Goal: Task Accomplishment & Management: Manage account settings

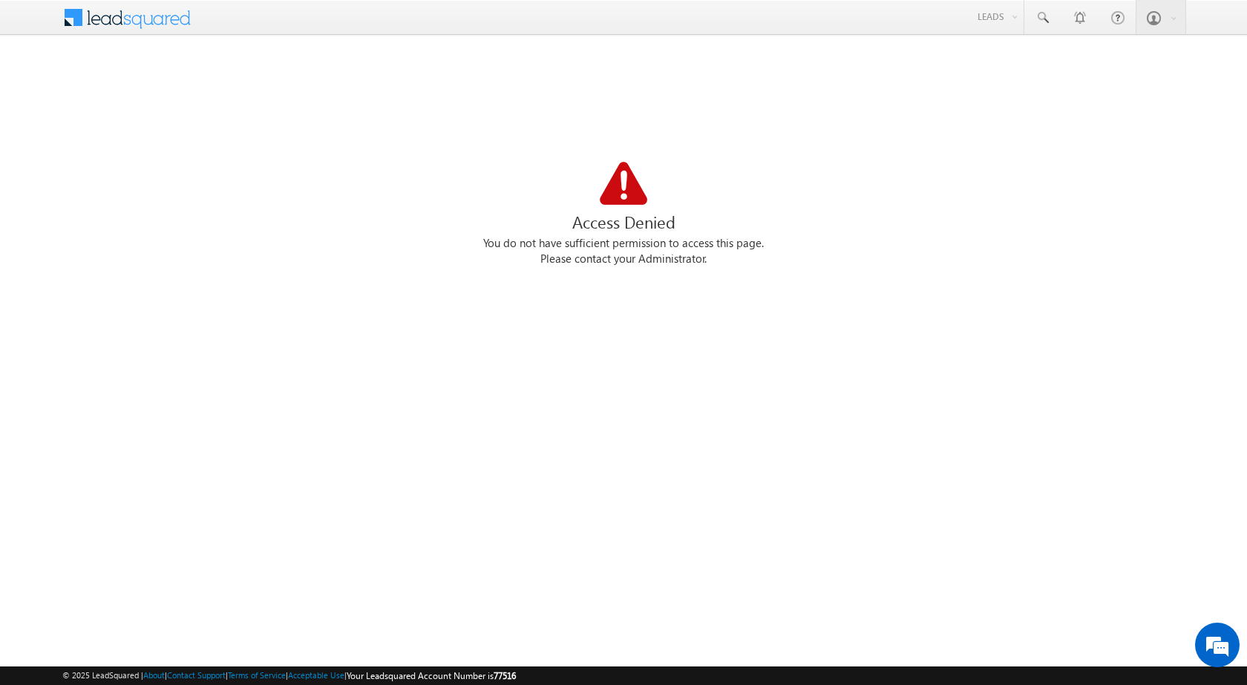
click at [580, 246] on div "You do not have sufficient permission to access this page." at bounding box center [623, 244] width 1122 height 16
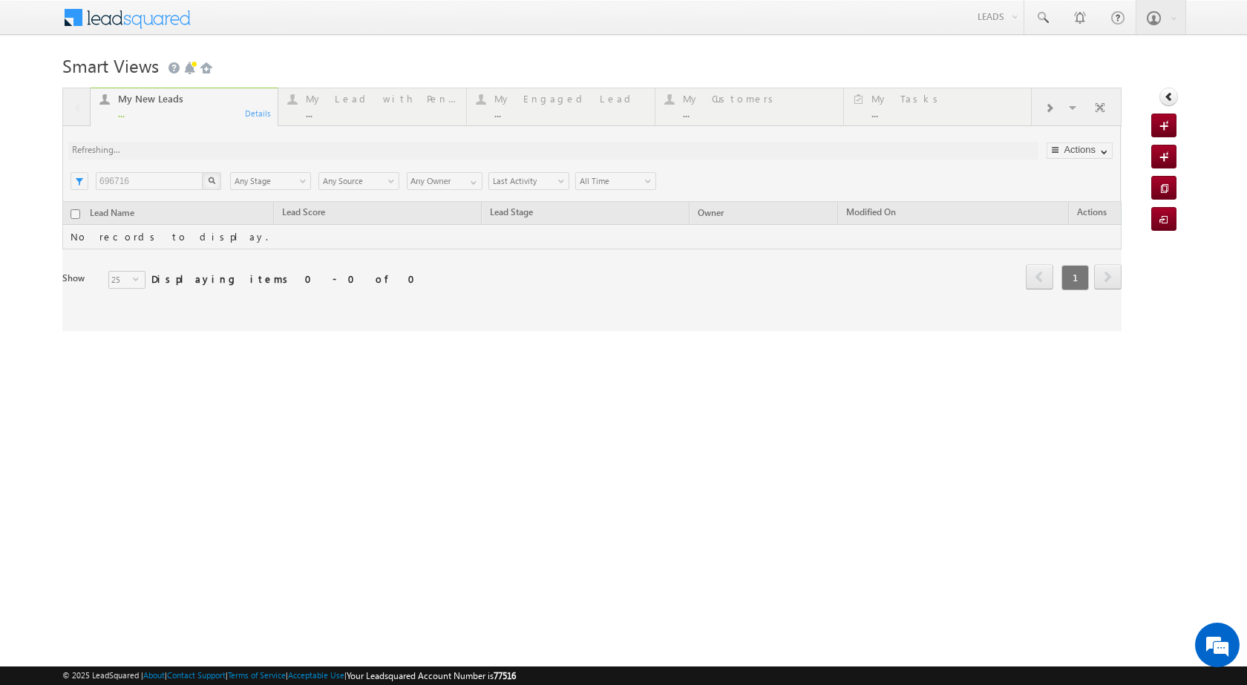
click at [141, 176] on div at bounding box center [591, 209] width 1059 height 243
click at [141, 175] on div at bounding box center [591, 209] width 1059 height 243
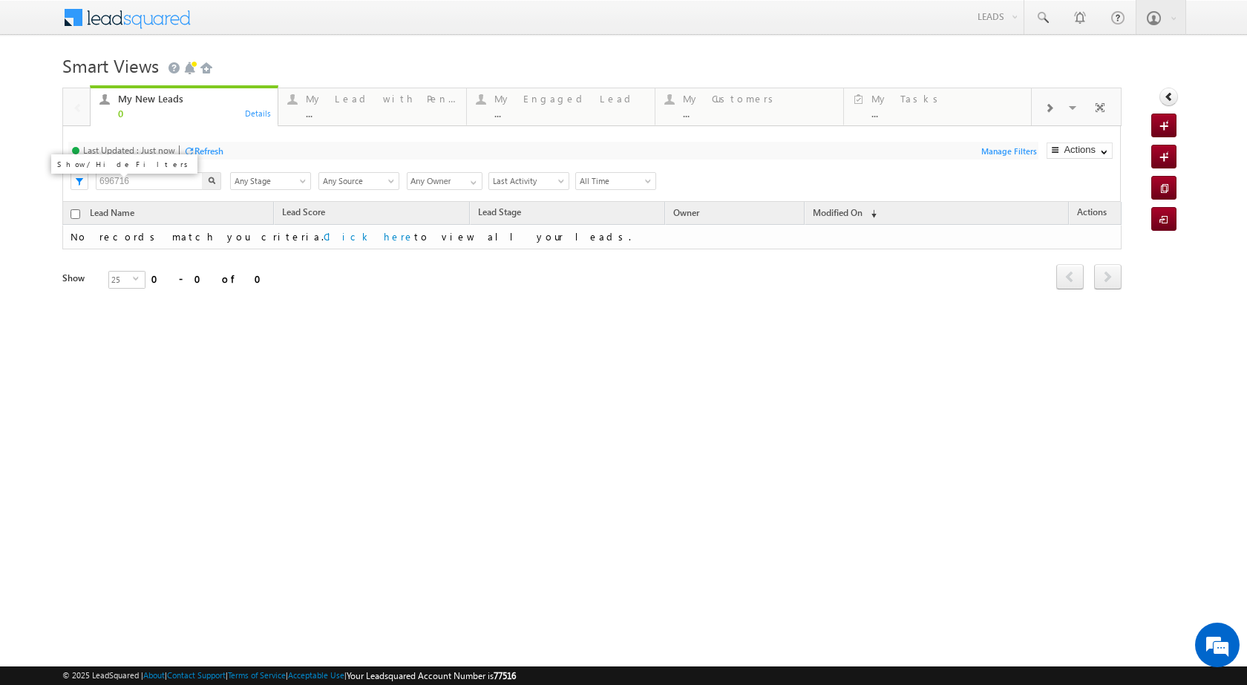
drag, startPoint x: 132, startPoint y: 180, endPoint x: 79, endPoint y: 177, distance: 52.8
click at [79, 177] on div "Last Updated : Just now Refresh Refreshing... Search 696716 X Lead Stage Any St…" at bounding box center [591, 164] width 1059 height 76
paste input "882344"
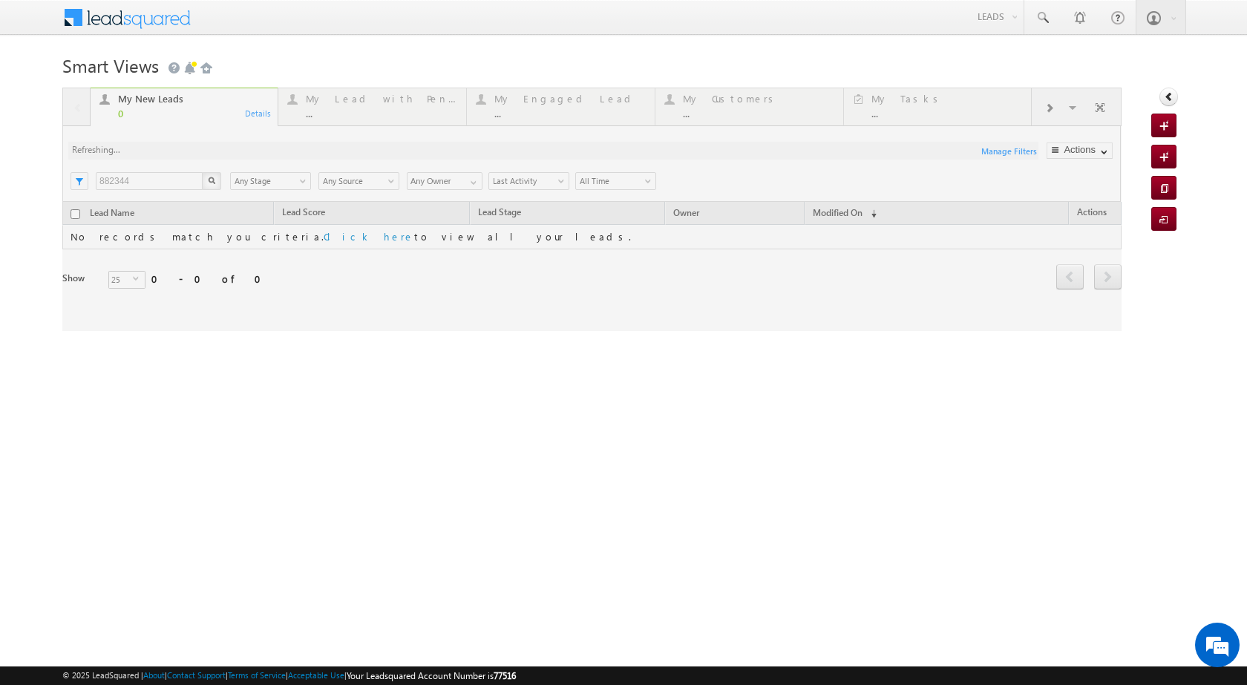
click at [209, 181] on div "My New Leads 0 Details My Lead with Pending Tasks ... Details My Engaged Lead .…" at bounding box center [591, 209] width 1059 height 243
click at [210, 181] on div "My New Leads 0 Details My Lead with Pending Tasks ... Details My Engaged Lead .…" at bounding box center [591, 209] width 1059 height 243
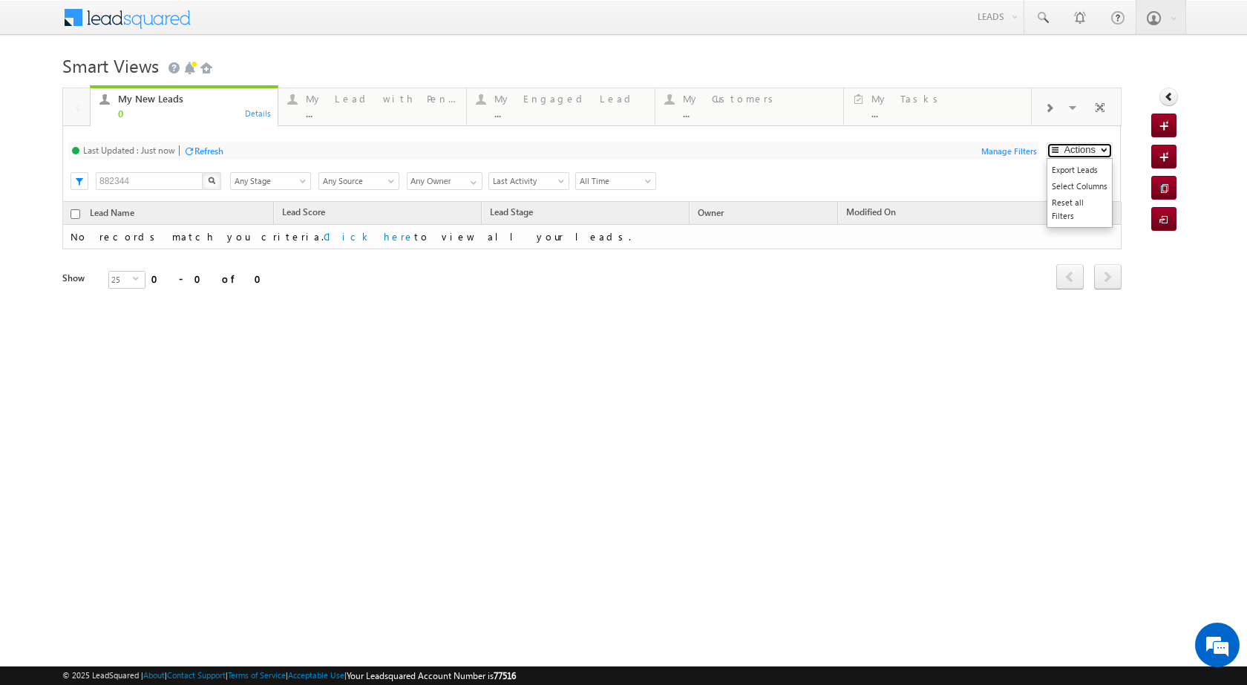
click at [1099, 152] on button "Actions" at bounding box center [1080, 151] width 66 height 16
click at [911, 396] on div "Smart Views Getting Started Quick Add Lead My New Leads 0 Details My Lead with …" at bounding box center [623, 235] width 1122 height 371
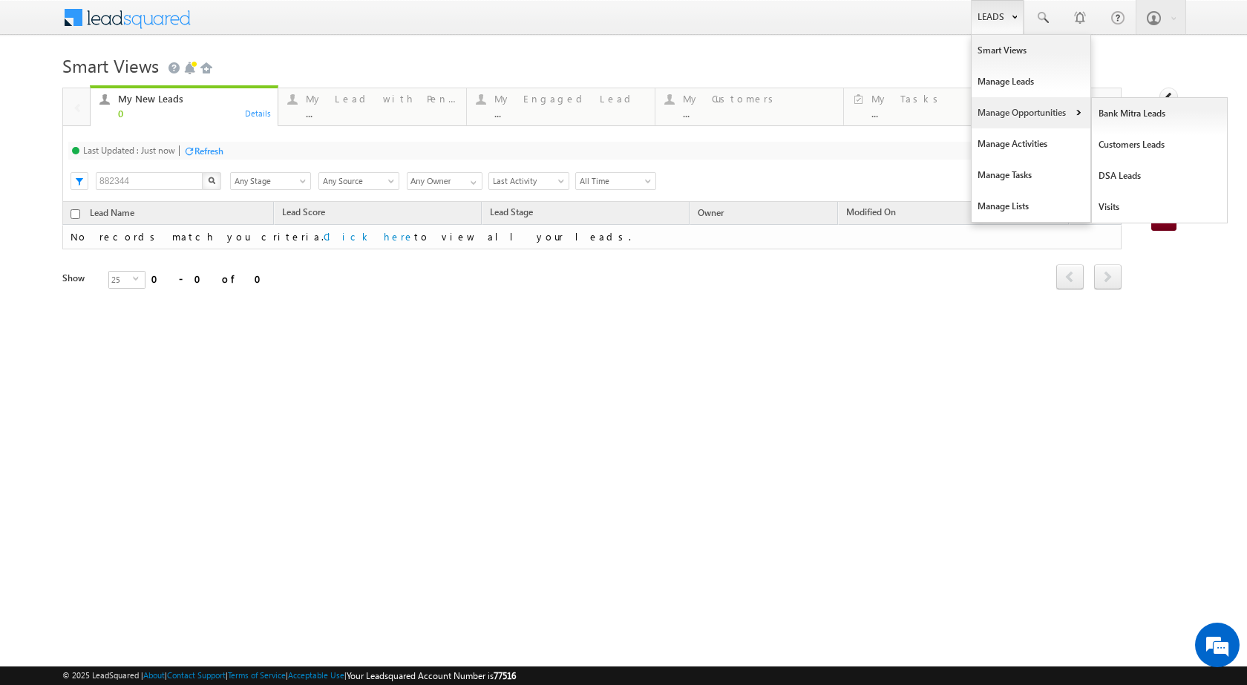
click at [1021, 109] on link "Manage Opportunities" at bounding box center [1031, 112] width 119 height 31
click at [1040, 111] on link "Manage Opportunities" at bounding box center [1031, 112] width 119 height 31
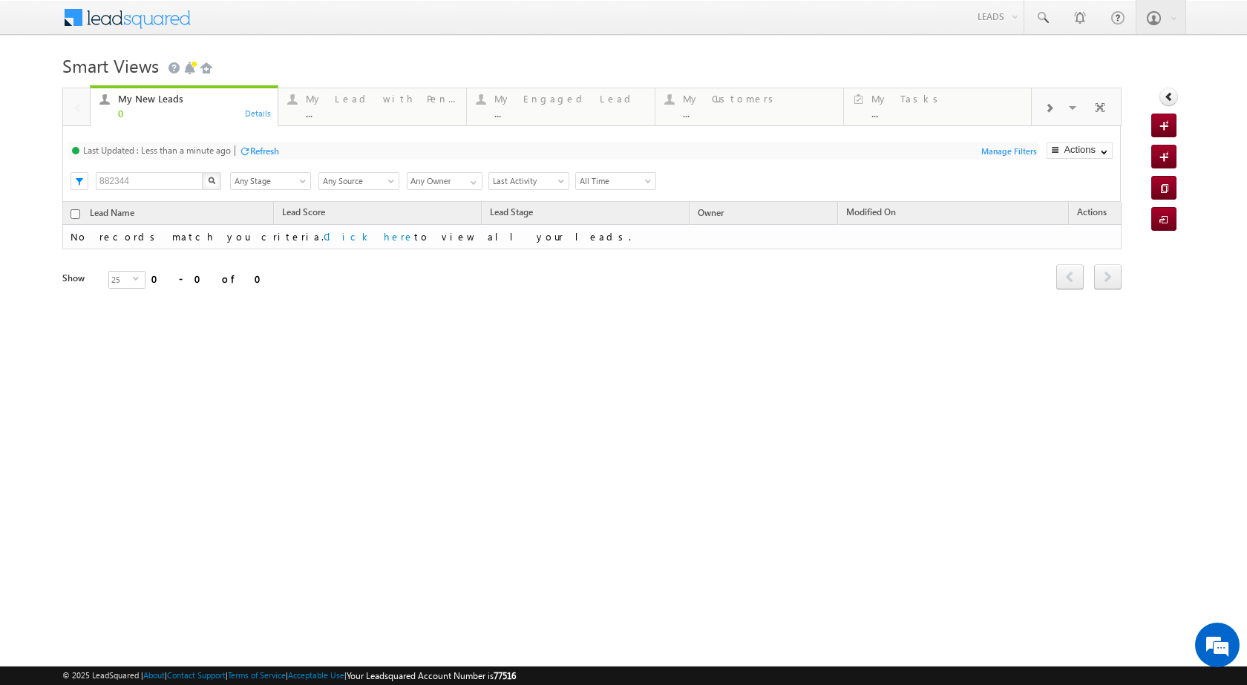
click at [931, 335] on div "Smart Views Getting Started Quick Add Lead My New Leads 0 Details My Lead with …" at bounding box center [623, 235] width 1122 height 371
click at [217, 179] on div "My New Leads 0 Details My Lead with Pending Tasks ... Details My Engaged Lead .…" at bounding box center [591, 209] width 1059 height 243
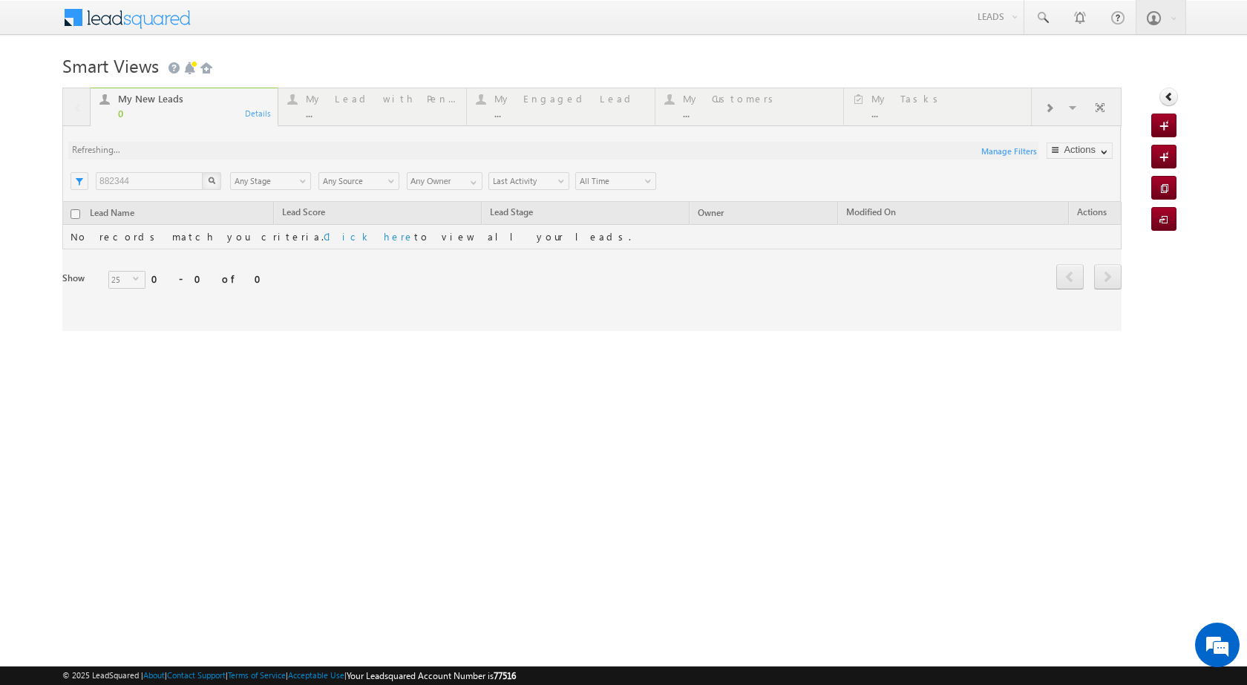
click at [167, 180] on div at bounding box center [591, 209] width 1059 height 243
click at [151, 170] on div at bounding box center [591, 209] width 1059 height 243
click at [148, 177] on div at bounding box center [591, 209] width 1059 height 243
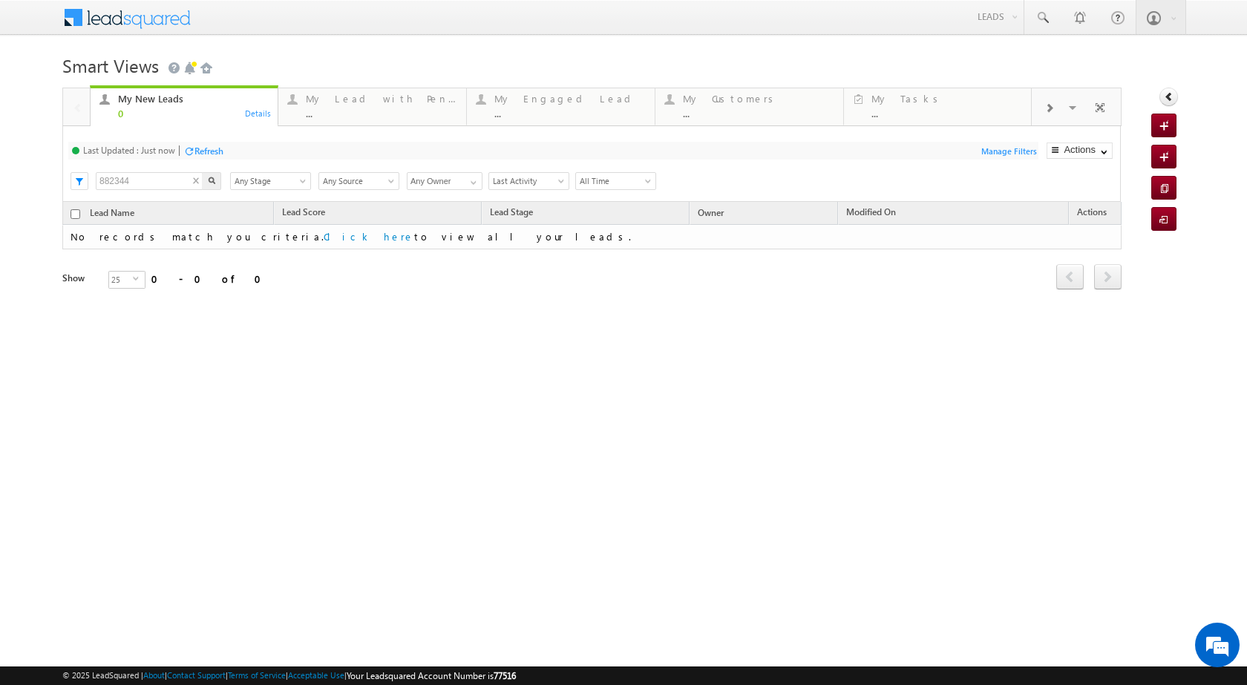
click at [148, 177] on input "882344" at bounding box center [150, 181] width 108 height 18
drag, startPoint x: 154, startPoint y: 184, endPoint x: 140, endPoint y: 200, distance: 21.6
click at [102, 181] on input "882344" at bounding box center [150, 181] width 108 height 18
paste input "8"
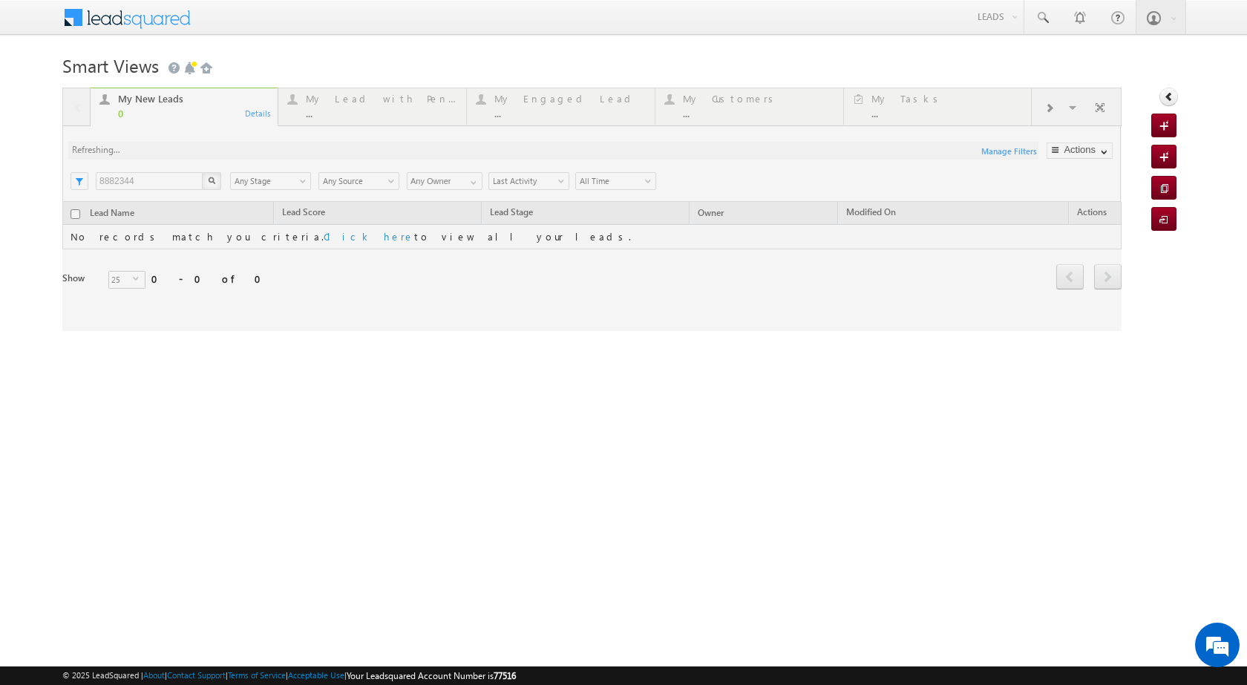
click at [217, 183] on div "My New Leads 0 Details My Lead with Pending Tasks ... Details My Engaged Lead .…" at bounding box center [591, 209] width 1059 height 243
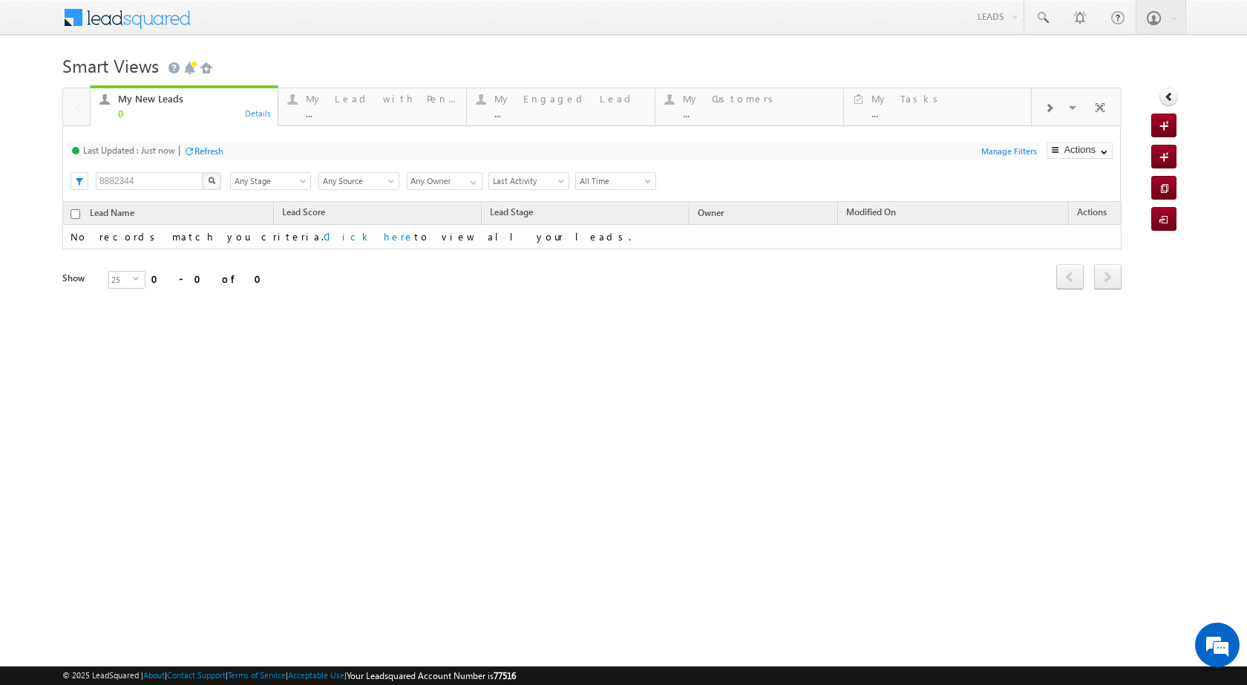
click at [918, 318] on div "Tags × Select at-least one lead to tag... × Close Lead Name Lead Score Lead Sta…" at bounding box center [591, 266] width 1059 height 129
drag, startPoint x: 146, startPoint y: 179, endPoint x: 94, endPoint y: 167, distance: 53.3
click at [94, 167] on div "Last Updated : Just now Refresh Refreshing... Search 8882344 X Lead Stage Any S…" at bounding box center [591, 164] width 1059 height 76
click at [146, 176] on input "8882344" at bounding box center [150, 181] width 108 height 18
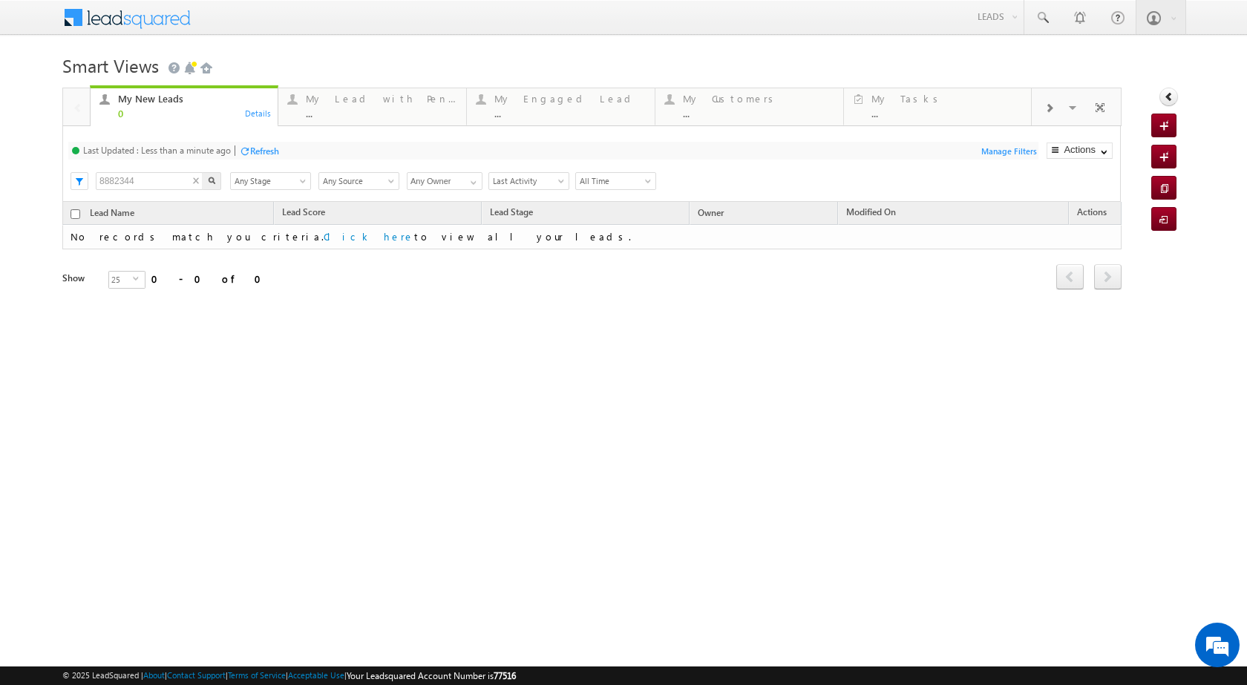
drag, startPoint x: 146, startPoint y: 176, endPoint x: 134, endPoint y: 178, distance: 12.8
click at [134, 178] on input "8882344" at bounding box center [150, 181] width 108 height 18
paste input "text"
type input "882344"
click at [210, 178] on div "My New Leads 0 Details My Lead with Pending Tasks ... Details My Engaged Lead .…" at bounding box center [591, 209] width 1059 height 243
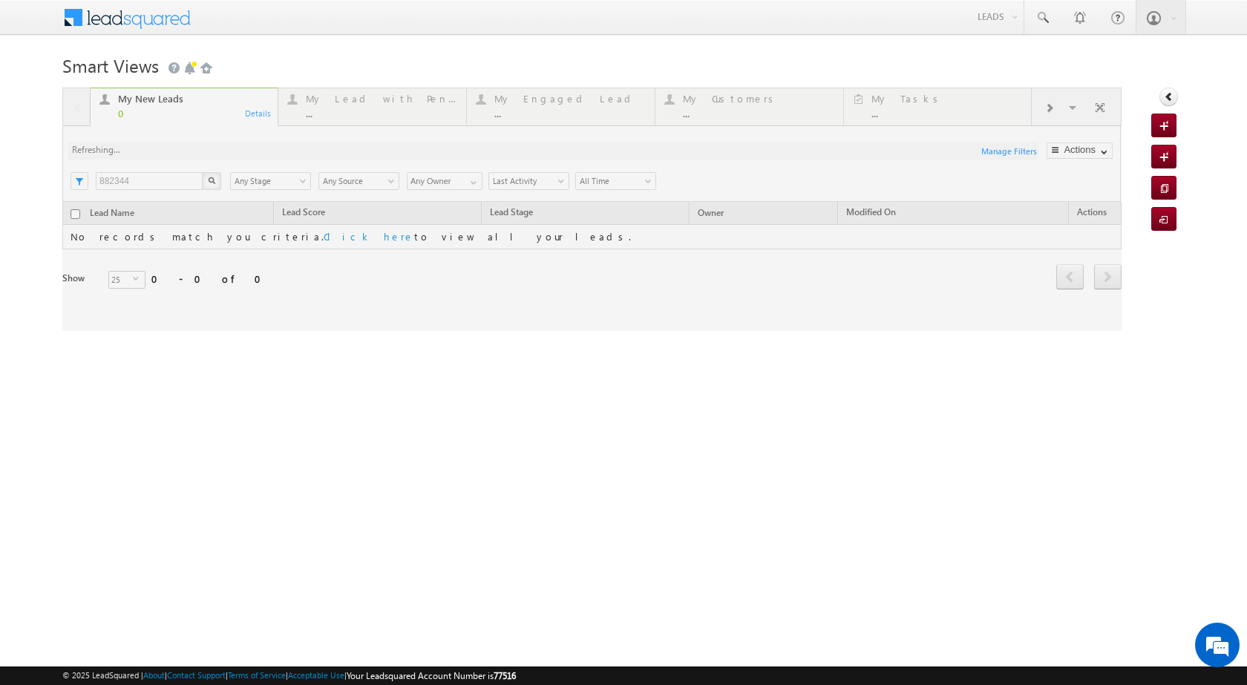
click at [215, 181] on div at bounding box center [591, 209] width 1059 height 243
click at [215, 181] on div "My New Leads 0 Details My Lead with Pending Tasks ... Details My Engaged Lead .…" at bounding box center [591, 209] width 1059 height 243
click at [215, 181] on div at bounding box center [591, 209] width 1059 height 243
click at [215, 179] on div at bounding box center [591, 209] width 1059 height 243
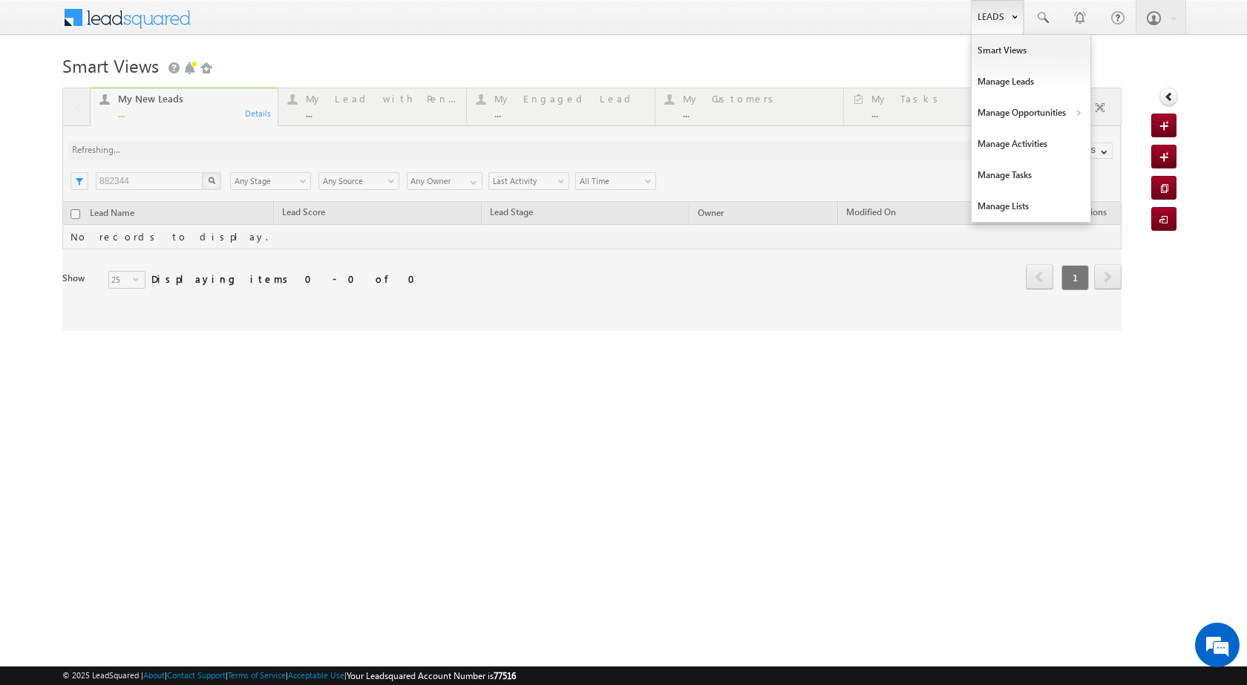
click at [206, 176] on div at bounding box center [591, 209] width 1059 height 243
click at [1018, 18] on link "Leads" at bounding box center [997, 17] width 53 height 34
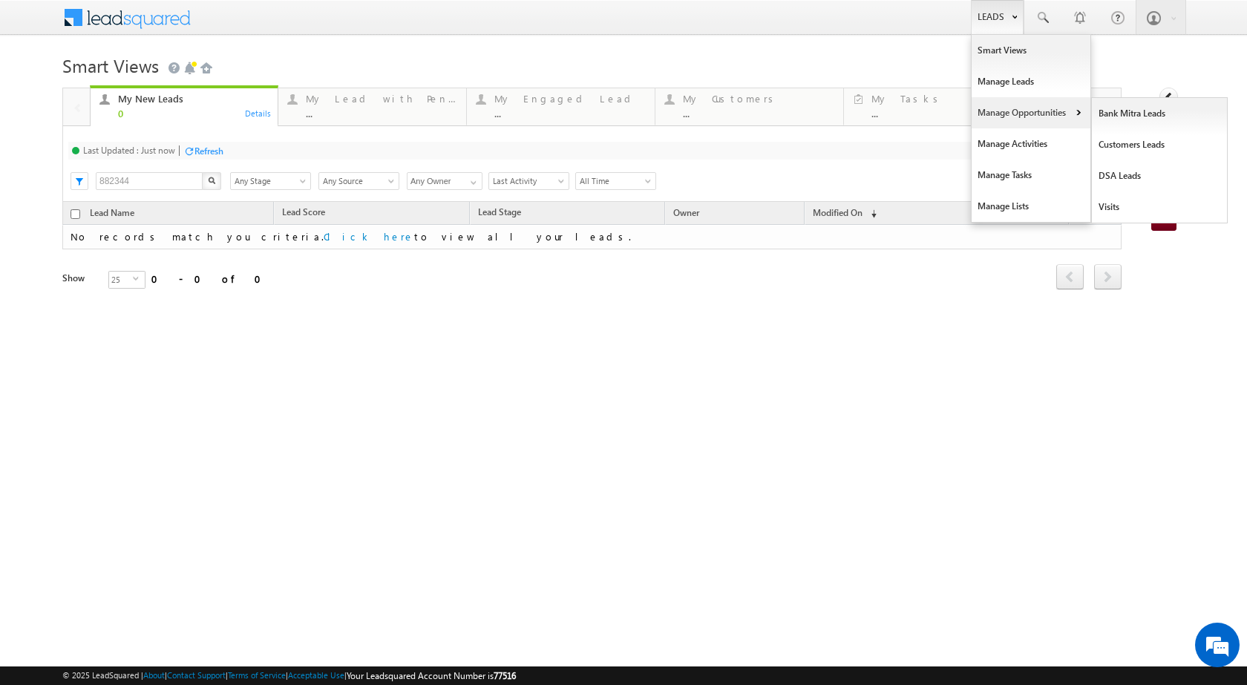
click at [1015, 116] on link "Manage Opportunities" at bounding box center [1031, 112] width 119 height 31
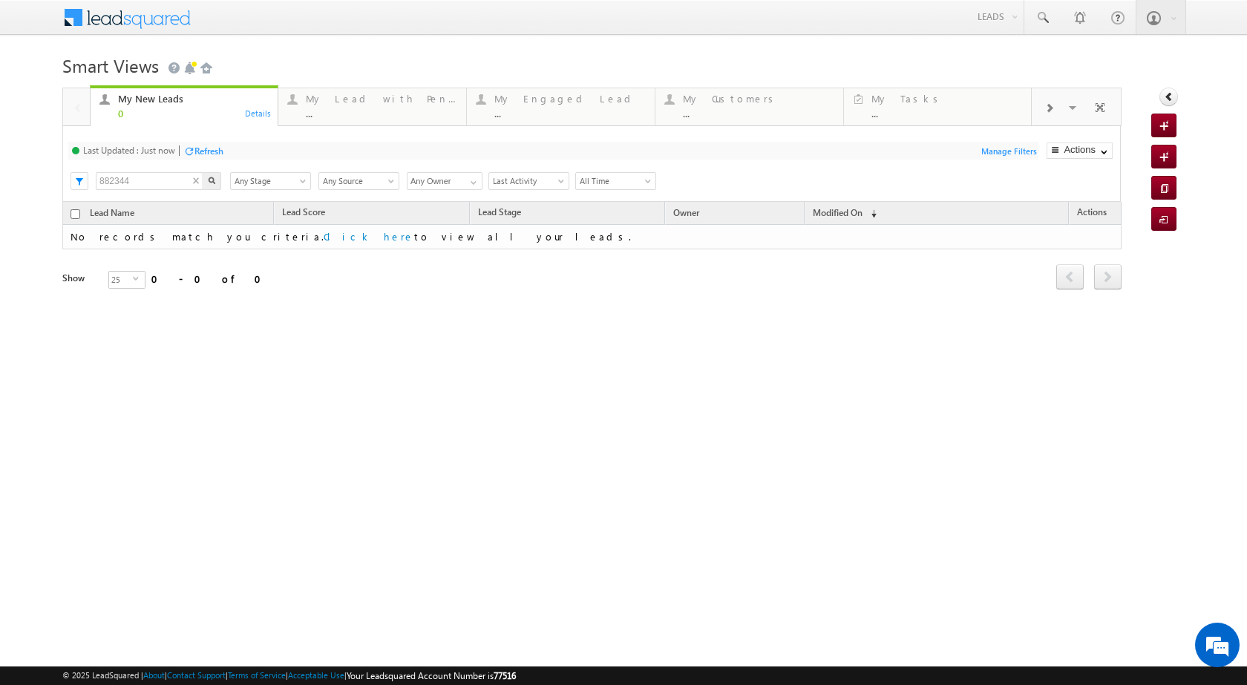
drag, startPoint x: 145, startPoint y: 175, endPoint x: 99, endPoint y: 175, distance: 46.8
click at [99, 175] on input "882344" at bounding box center [150, 181] width 108 height 18
click at [208, 180] on div "My New Leads 0 Details My Lead with Pending Tasks ... Details My Engaged Lead .…" at bounding box center [591, 209] width 1059 height 243
click at [1104, 154] on button "Actions" at bounding box center [1080, 151] width 66 height 16
click at [936, 301] on div "Lead Name Lead Score Lead Stage Owner Modified On first" at bounding box center [591, 257] width 1059 height 111
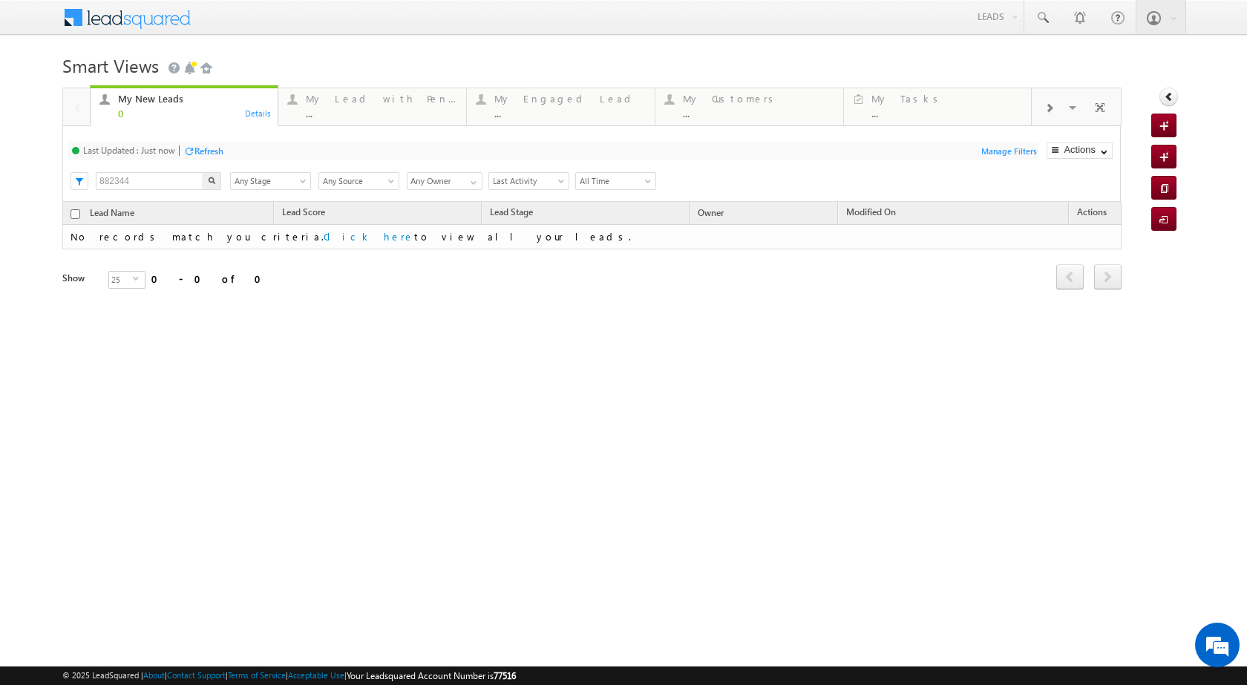
drag, startPoint x: 142, startPoint y: 174, endPoint x: 88, endPoint y: 172, distance: 54.2
click at [88, 172] on div "Last Updated : Just now Refresh Refreshing... Search 882344 X Lead Stage Any St…" at bounding box center [591, 164] width 1059 height 76
paste input "9634325256"
click at [210, 178] on div "My New Leads 0 Details My Lead with Pending Tasks ... Details My Engaged Lead .…" at bounding box center [591, 209] width 1059 height 243
click at [1105, 212] on span "Actions" at bounding box center [1092, 213] width 45 height 19
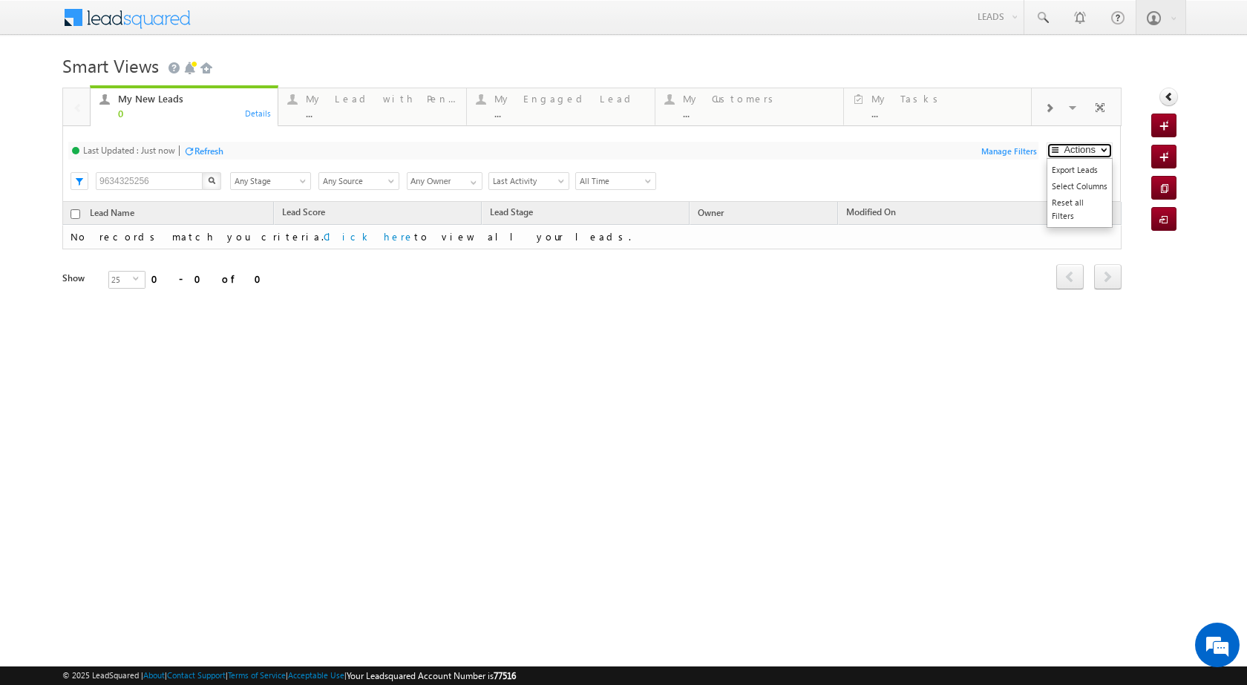
click at [1102, 154] on button "Actions" at bounding box center [1080, 151] width 66 height 16
click at [918, 244] on td "No records match you criteria. Click here to view all your leads." at bounding box center [591, 237] width 1059 height 24
click at [1079, 212] on span "Actions" at bounding box center [1092, 213] width 45 height 19
click at [1068, 108] on span at bounding box center [1074, 109] width 15 height 31
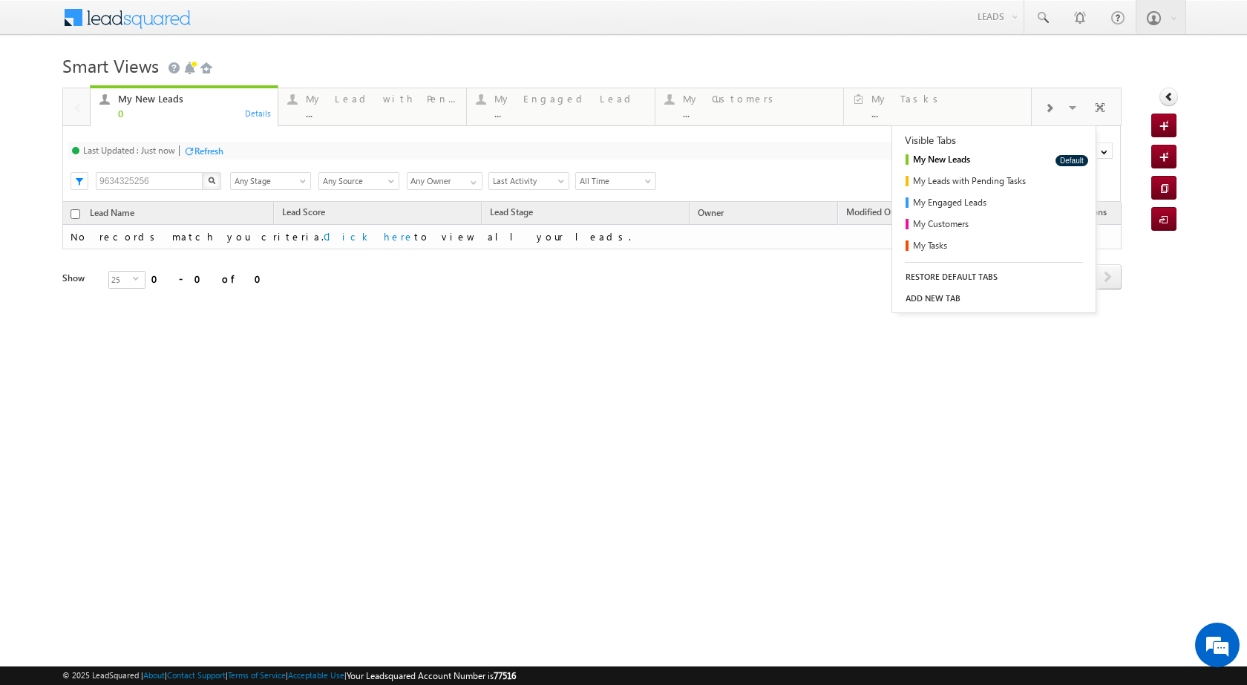
click at [756, 255] on div "Refresh first prev next last 0 - 0 of 0" at bounding box center [591, 270] width 1059 height 42
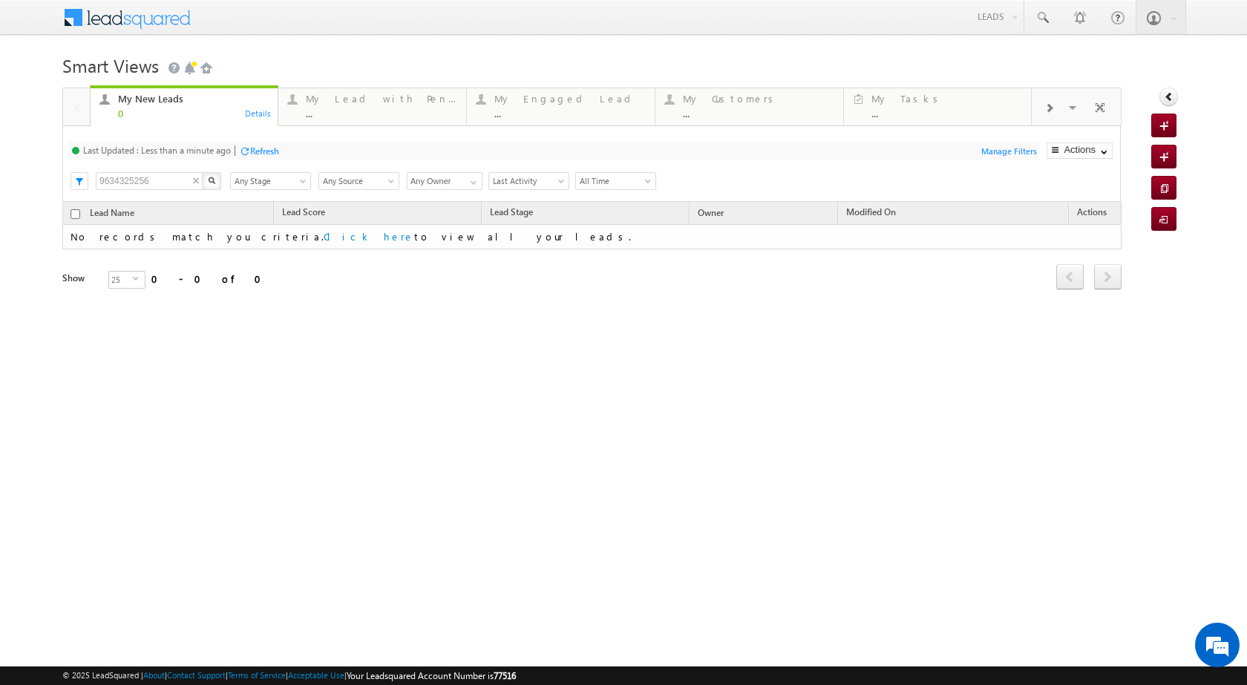
click at [158, 174] on div "9634325256 X" at bounding box center [159, 182] width 127 height 22
click at [158, 174] on input "9634325256" at bounding box center [150, 181] width 108 height 18
click at [88, 179] on div "Search 9634325256 X Lead Stage Any Stage Any Stage Lead Source Any Source Any S…" at bounding box center [604, 180] width 1032 height 22
click at [152, 175] on input "9634325256" at bounding box center [150, 181] width 108 height 18
drag, startPoint x: 152, startPoint y: 175, endPoint x: 125, endPoint y: 175, distance: 27.5
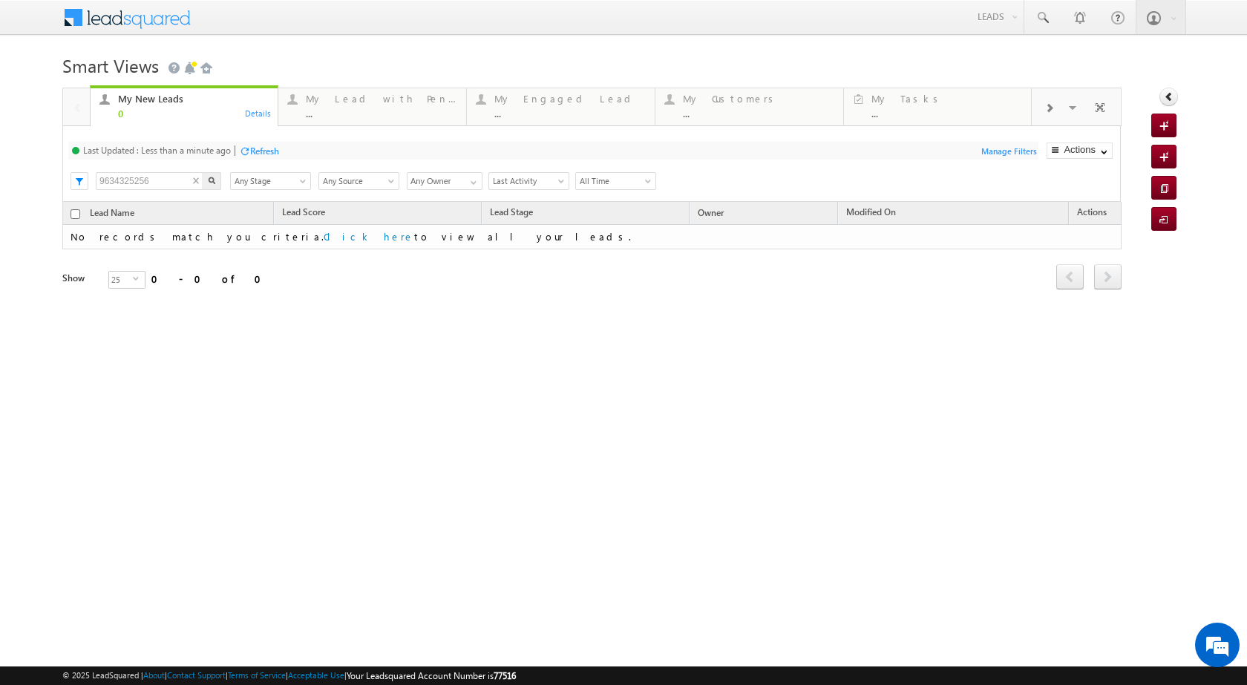
click at [125, 175] on input "9634325256" at bounding box center [150, 181] width 108 height 18
paste input "882344"
type input "882344"
click at [215, 186] on div "My New Leads 0 Details My Lead with Pending Tasks ... Details My Engaged Lead .…" at bounding box center [591, 209] width 1059 height 243
click at [205, 184] on div "My New Leads 0 Details My Lead with Pending Tasks ... Details My Engaged Lead .…" at bounding box center [591, 209] width 1059 height 243
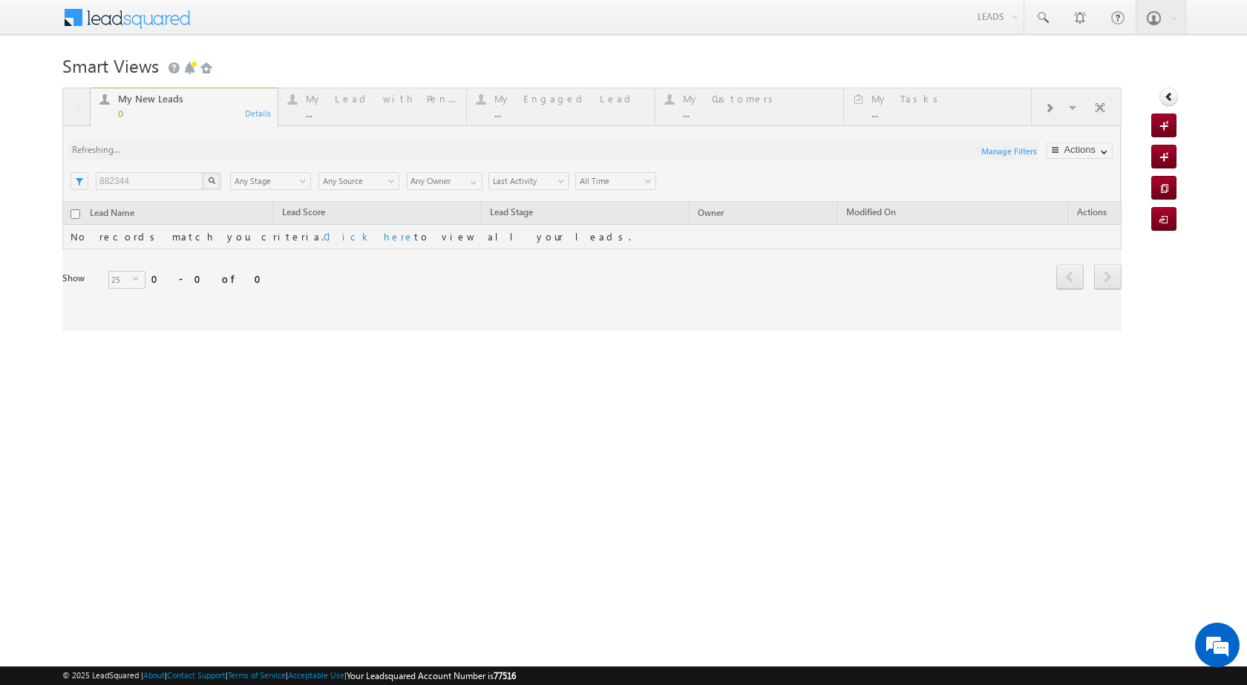
click at [209, 184] on div at bounding box center [591, 209] width 1059 height 243
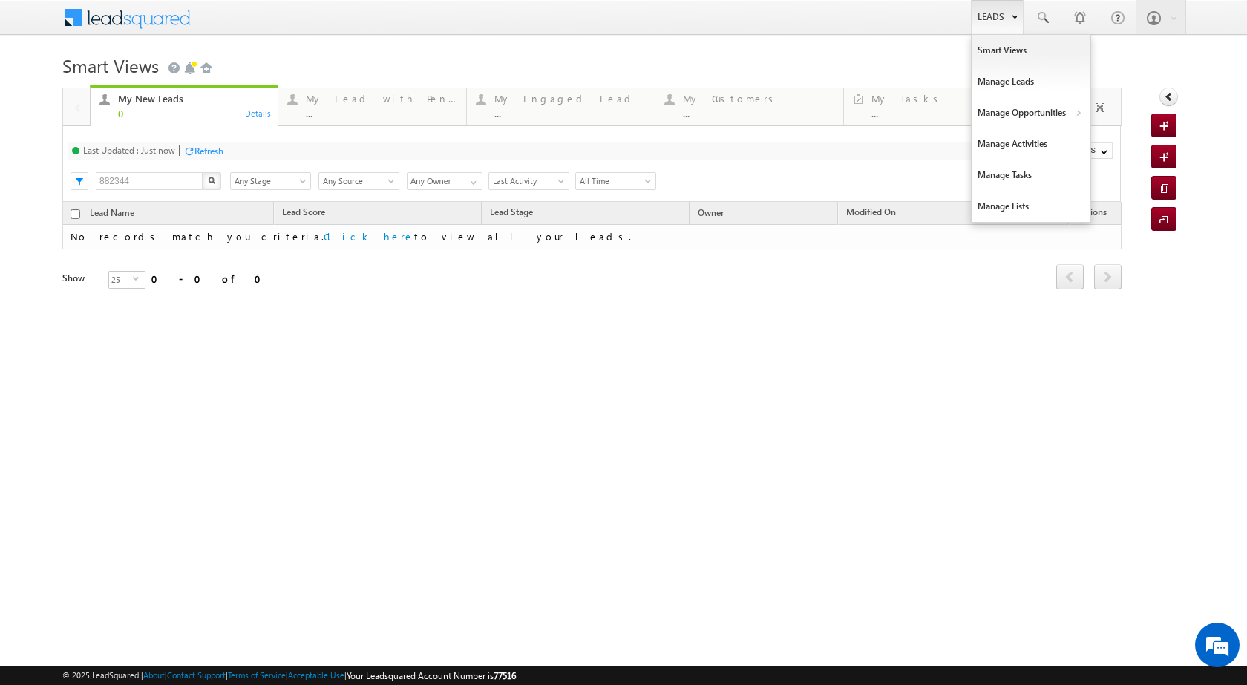
click at [1019, 16] on link "Leads" at bounding box center [997, 17] width 53 height 34
click at [1025, 109] on link "Manage Opportunities" at bounding box center [1031, 112] width 119 height 31
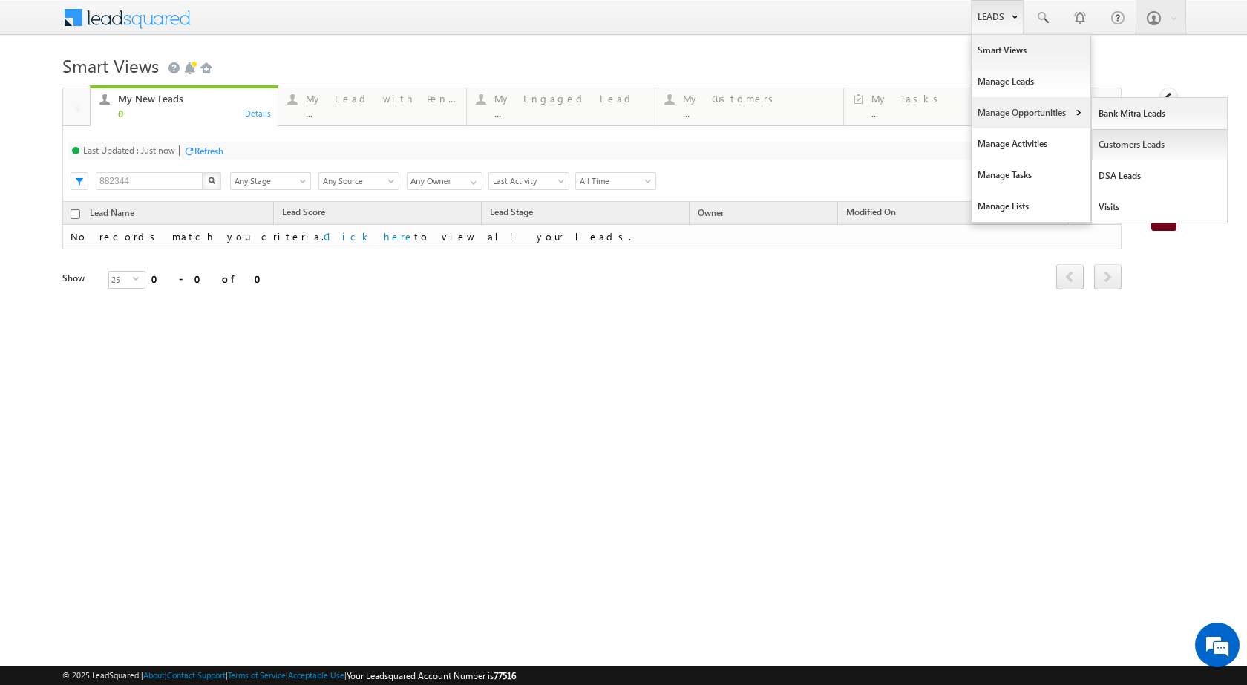
click at [1115, 140] on link "Customers Leads" at bounding box center [1160, 144] width 136 height 31
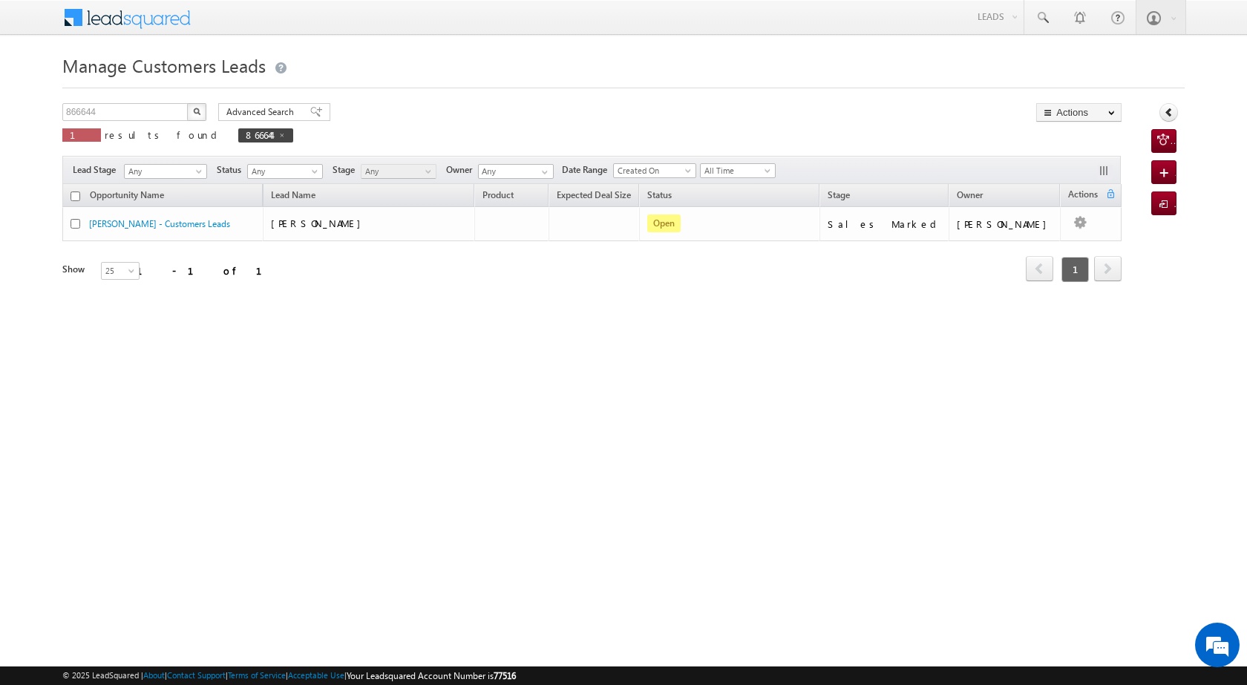
click at [203, 111] on button "button" at bounding box center [196, 112] width 19 height 18
drag, startPoint x: 111, startPoint y: 108, endPoint x: 57, endPoint y: 105, distance: 54.3
click at [57, 105] on body "Menu [PERSON_NAME] [PERSON_NAME] a2@ks erve." at bounding box center [623, 210] width 1247 height 421
paste input "823"
click at [192, 116] on button "button" at bounding box center [196, 112] width 19 height 18
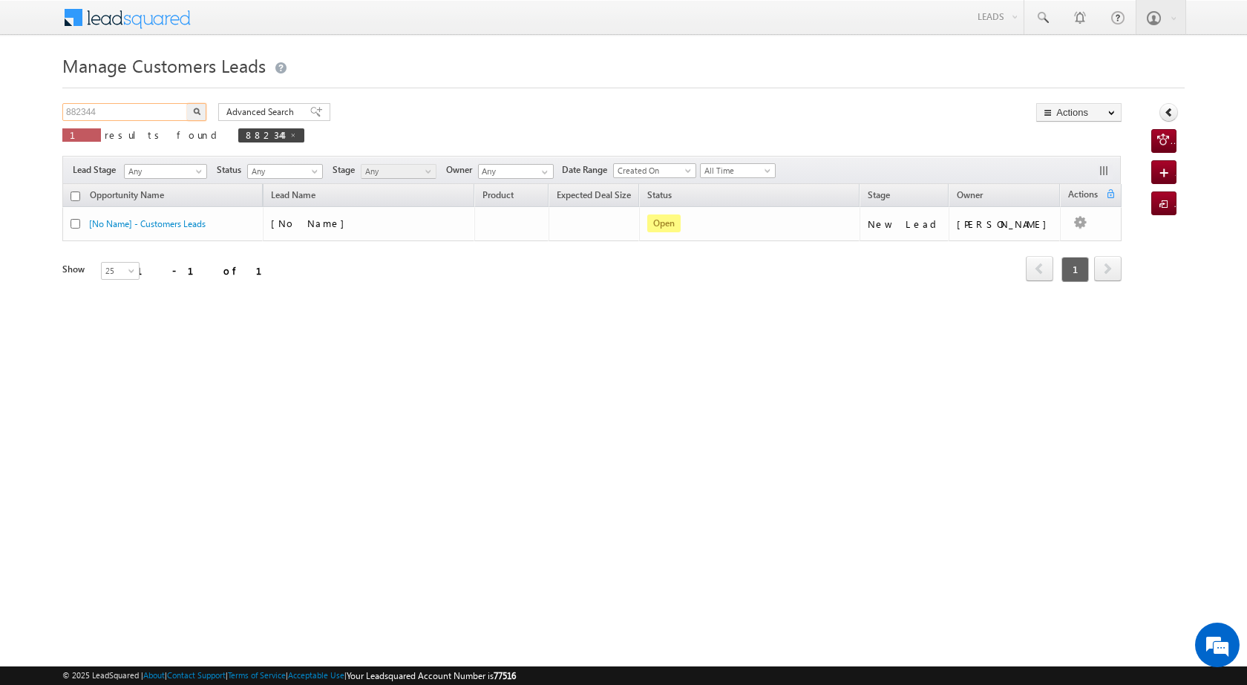
drag, startPoint x: 147, startPoint y: 113, endPoint x: 64, endPoint y: 109, distance: 83.2
click at [64, 109] on input "882344" at bounding box center [125, 112] width 127 height 18
paste input "9634325256"
type input "9634325256"
click at [196, 114] on img "button" at bounding box center [196, 111] width 7 height 7
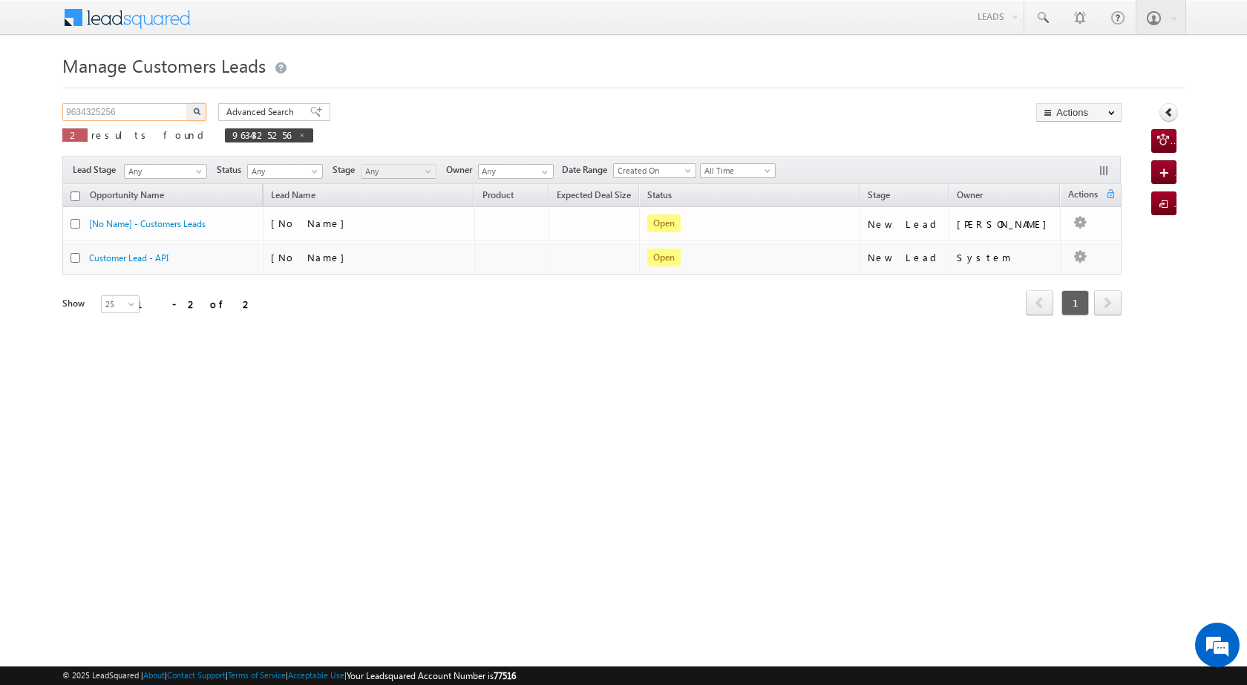
drag, startPoint x: 160, startPoint y: 111, endPoint x: 66, endPoint y: 111, distance: 93.5
click at [66, 111] on input "9634325256" at bounding box center [125, 112] width 127 height 18
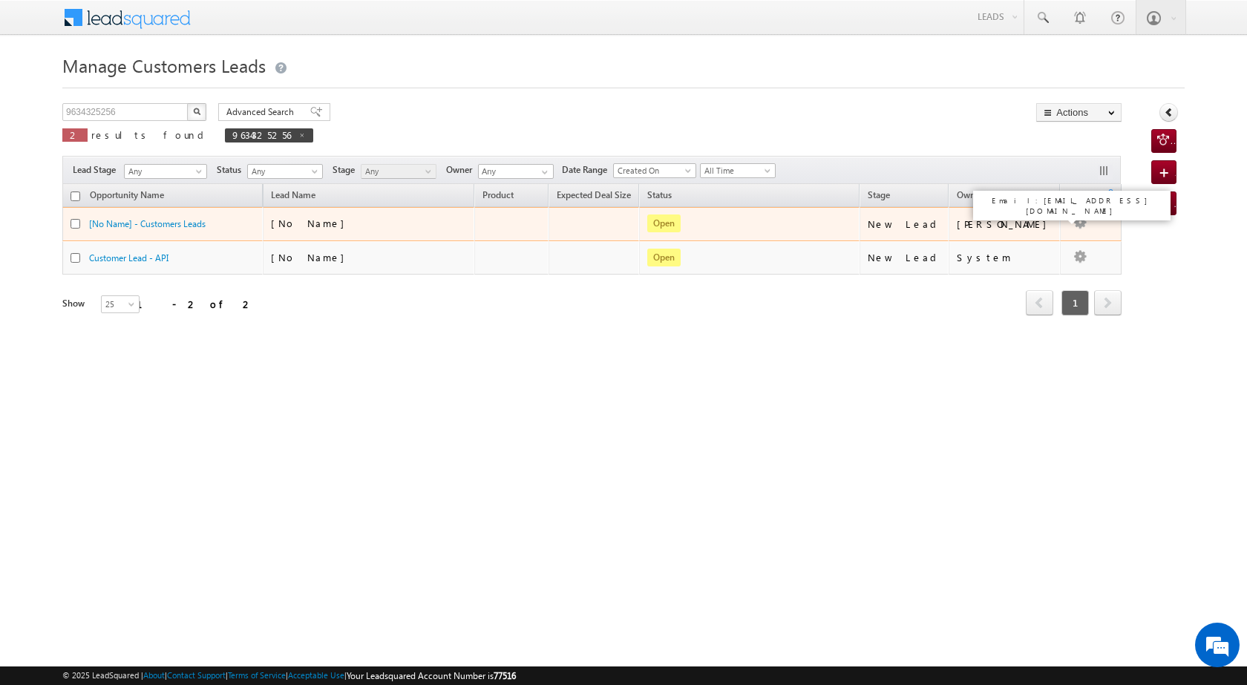
click at [1011, 223] on div "[PERSON_NAME]" at bounding box center [1005, 223] width 97 height 13
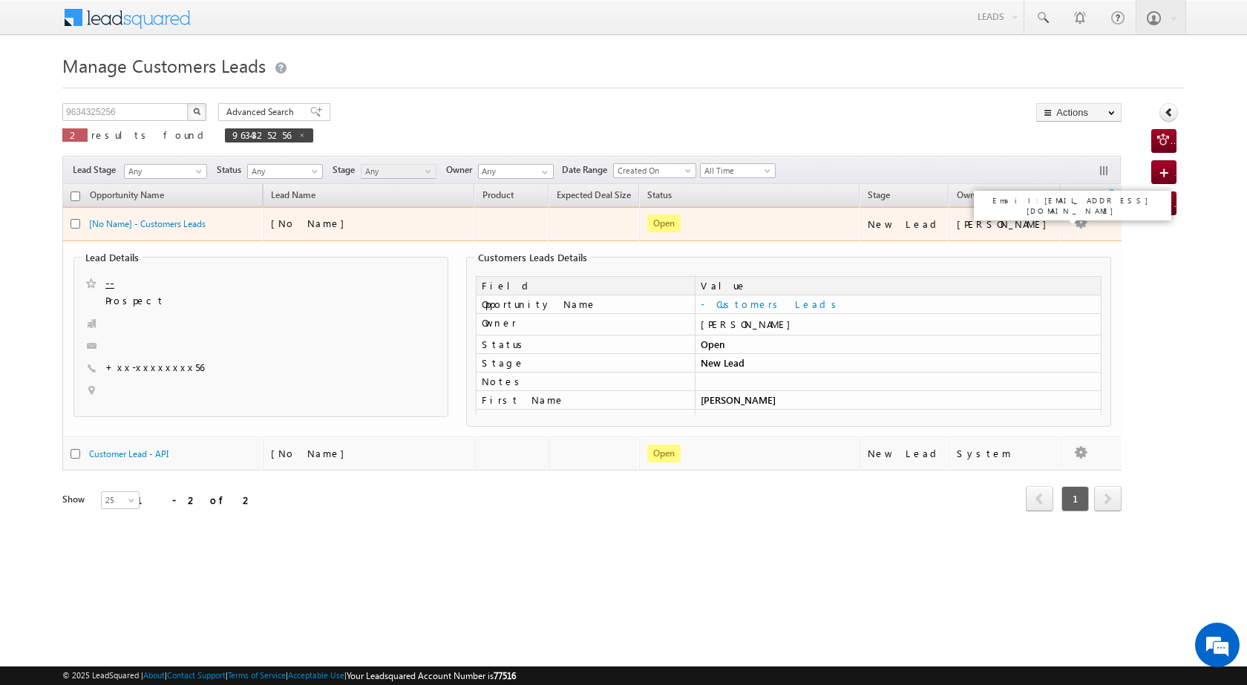
click at [1049, 224] on div "[PERSON_NAME]" at bounding box center [1005, 223] width 97 height 13
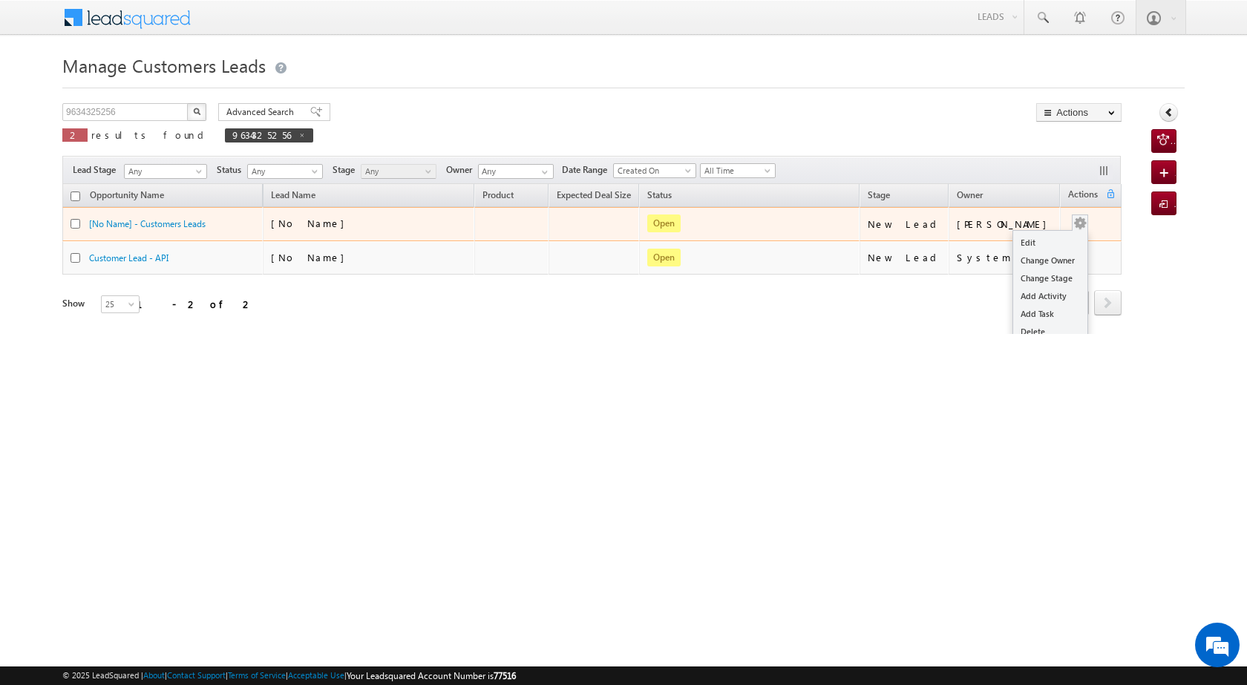
click at [1076, 223] on button "button" at bounding box center [1080, 223] width 15 height 15
click at [1030, 237] on td "[PERSON_NAME]" at bounding box center [1005, 224] width 112 height 34
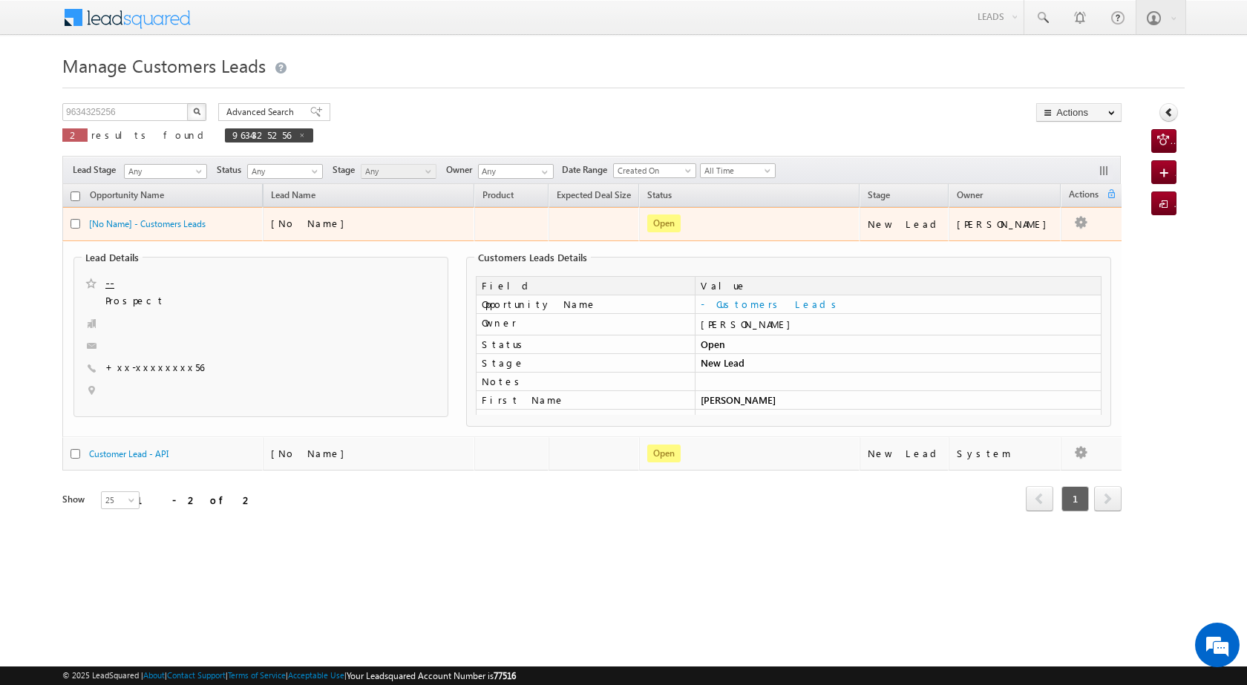
click at [1056, 233] on td "[PERSON_NAME]" at bounding box center [1005, 224] width 112 height 34
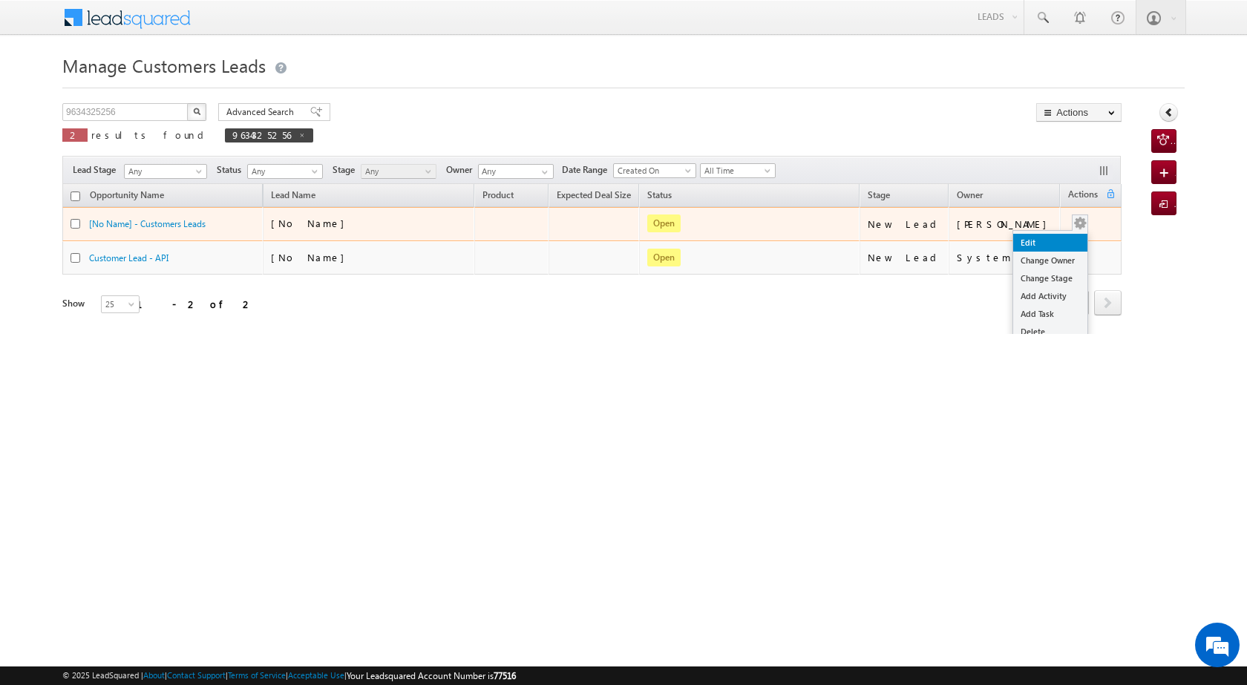
click at [1043, 241] on link "Edit" at bounding box center [1050, 243] width 74 height 18
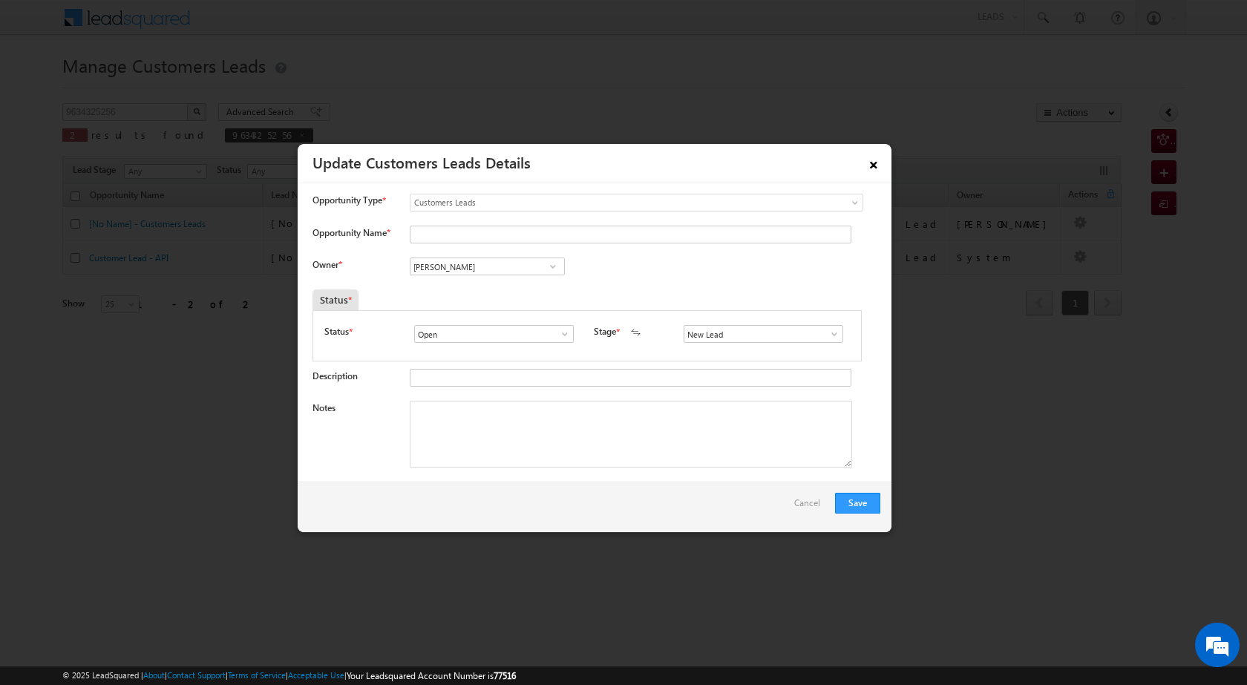
click at [875, 164] on link "×" at bounding box center [873, 162] width 25 height 26
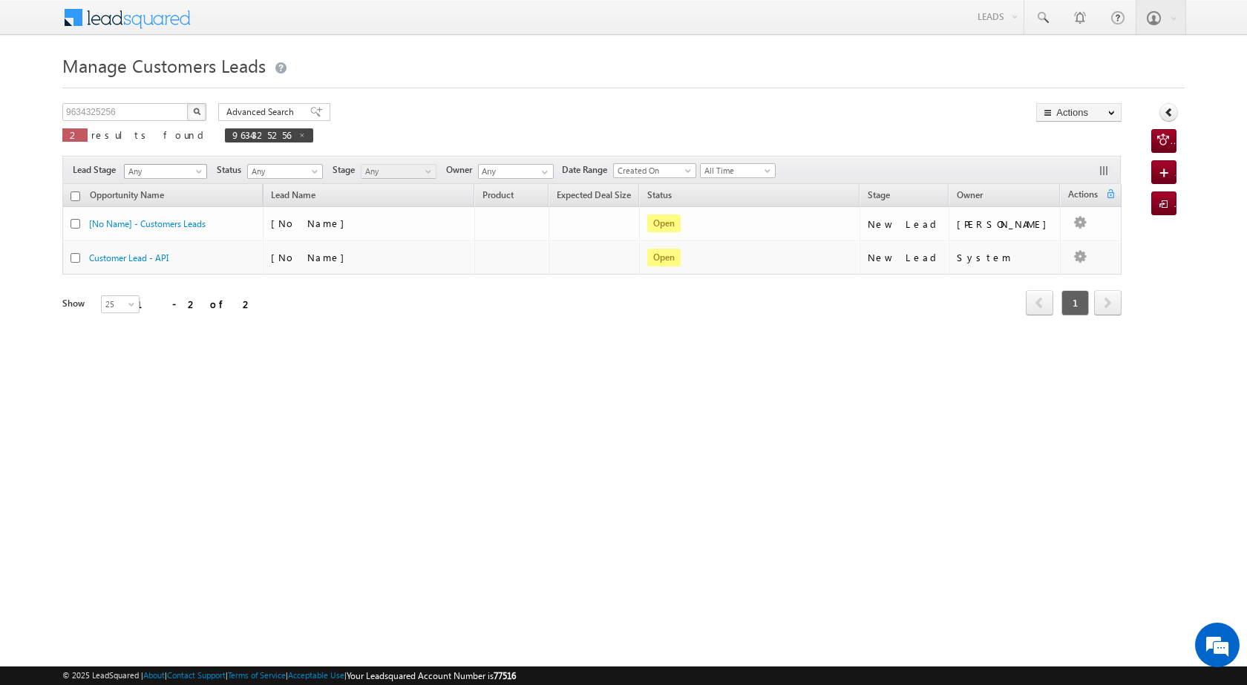
click at [203, 170] on span at bounding box center [200, 175] width 12 height 12
click at [243, 327] on div "Opportunity Name Lead Name Product Expected Deal Size Status Stage Owner Action…" at bounding box center [591, 259] width 1059 height 150
drag, startPoint x: 132, startPoint y: 107, endPoint x: 39, endPoint y: 104, distance: 92.8
click at [39, 104] on body "Menu [PERSON_NAME] [PERSON_NAME] a2@ks erve." at bounding box center [623, 210] width 1247 height 421
paste input "882344"
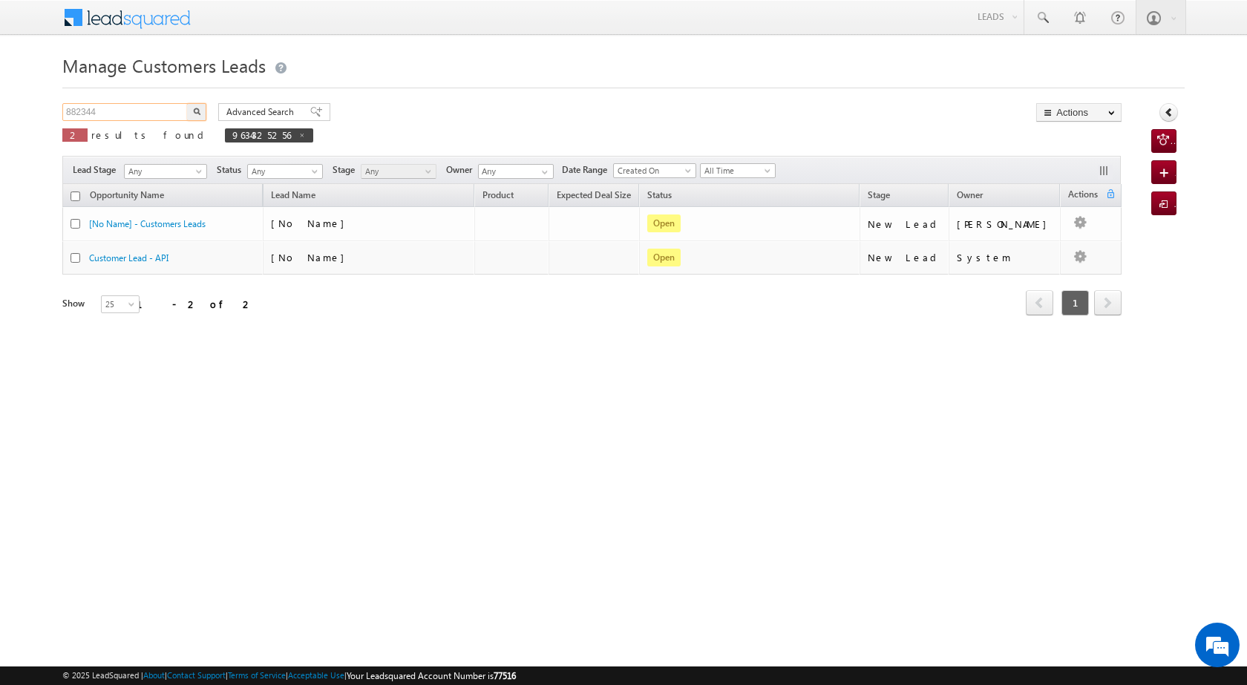
type input "882344"
click at [199, 108] on img "button" at bounding box center [196, 111] width 7 height 7
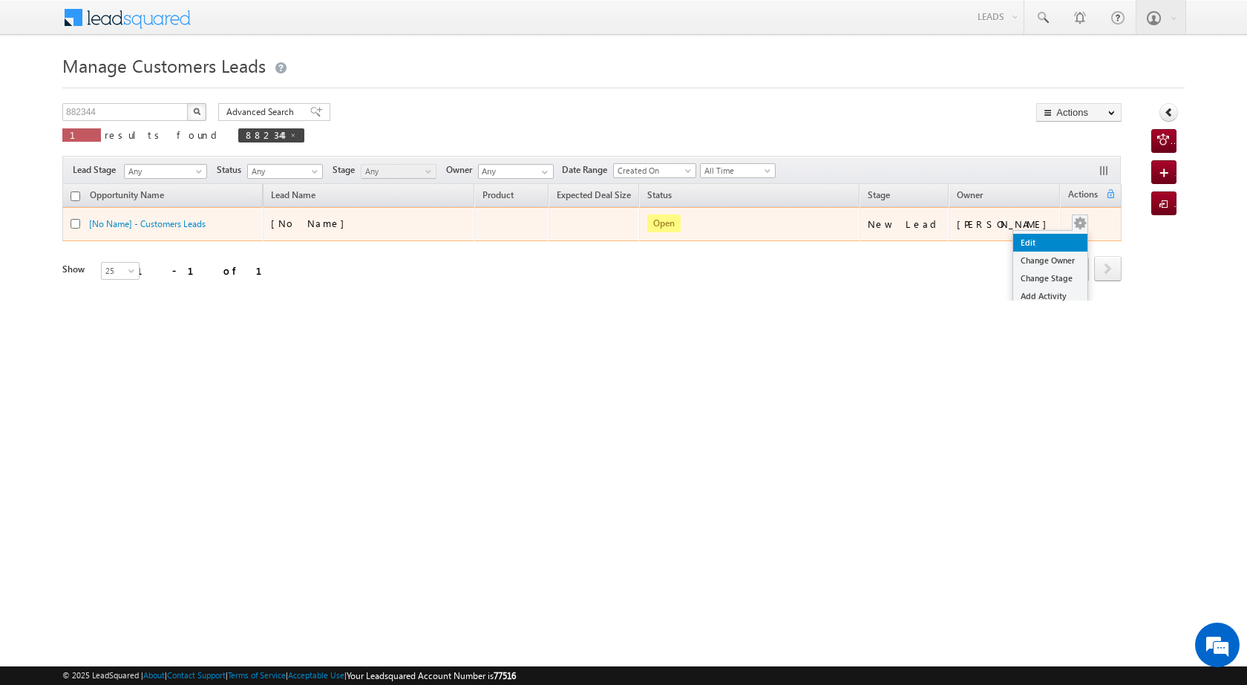
click at [1054, 237] on link "Edit" at bounding box center [1050, 243] width 74 height 18
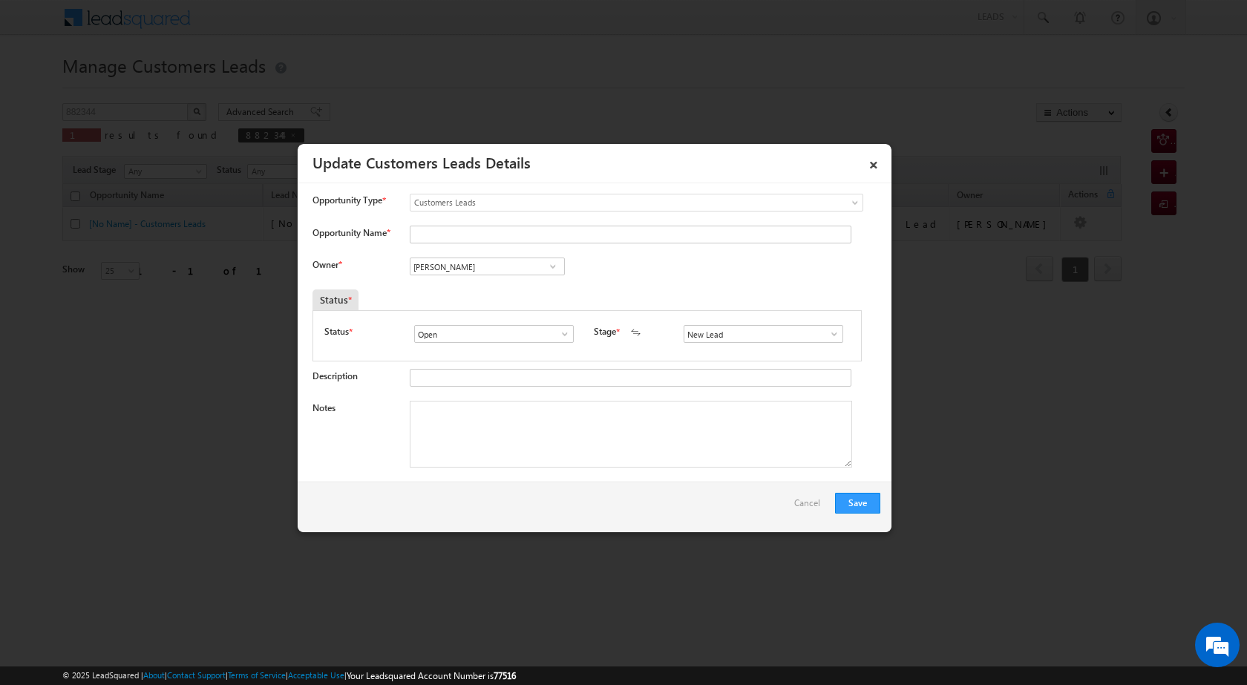
click at [555, 271] on span at bounding box center [553, 267] width 15 height 12
click at [554, 269] on span at bounding box center [553, 267] width 15 height 12
type input "[PERSON_NAME]"
click at [546, 260] on link at bounding box center [552, 266] width 19 height 15
click at [546, 266] on span at bounding box center [553, 267] width 15 height 12
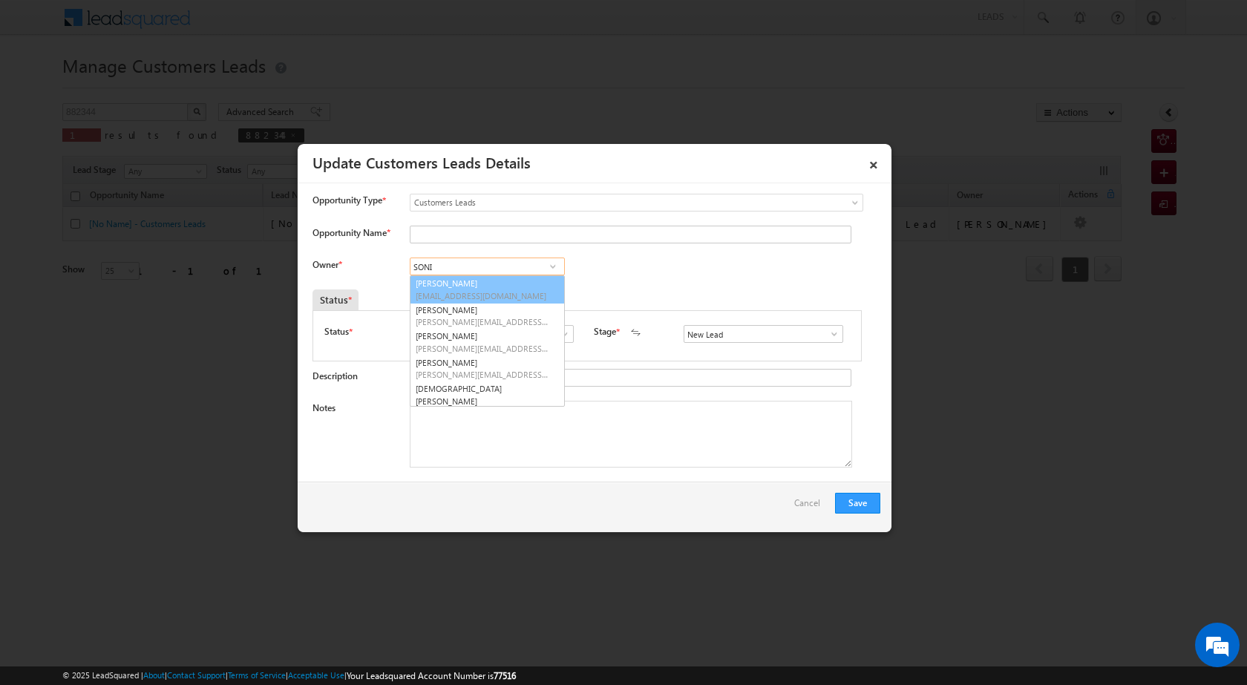
type input "SONI"
click at [554, 267] on span at bounding box center [553, 267] width 15 height 12
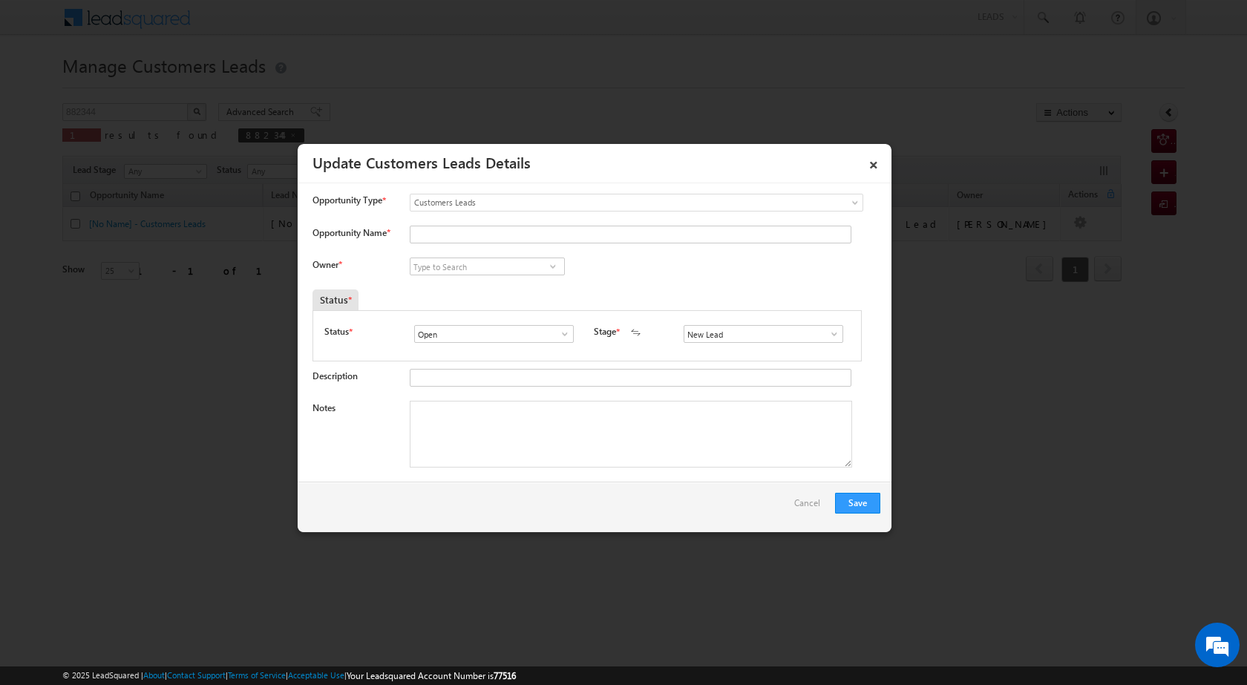
click at [546, 265] on span at bounding box center [553, 267] width 15 height 12
click at [431, 283] on link "[PERSON_NAME] [EMAIL_ADDRESS][PERSON_NAME][DOMAIN_NAME]" at bounding box center [487, 289] width 155 height 28
type input "[PERSON_NAME]"
click at [511, 460] on textarea "Notes" at bounding box center [631, 434] width 442 height 67
click at [625, 426] on textarea "Notes" at bounding box center [631, 434] width 442 height 67
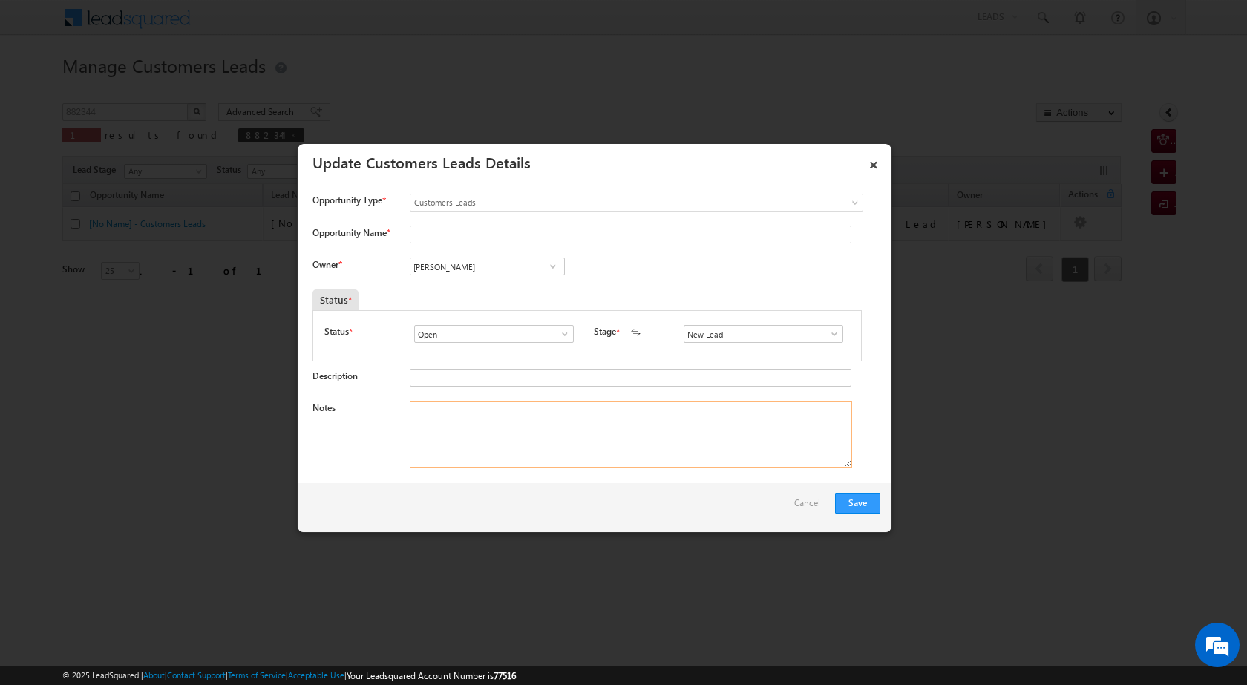
paste textarea "PV VAILUE 45 LAC LOAN AMOUNT 20 LAC INCOME 45 K CASH EMI 13 K [PERSON_NAME] CX …"
type textarea "PV VAILUE 45 LAC LOAN AMOUNT 20 LAC INCOME 45 K CASH EMI 13 K [PERSON_NAME] CX …"
click at [833, 337] on span at bounding box center [834, 334] width 15 height 12
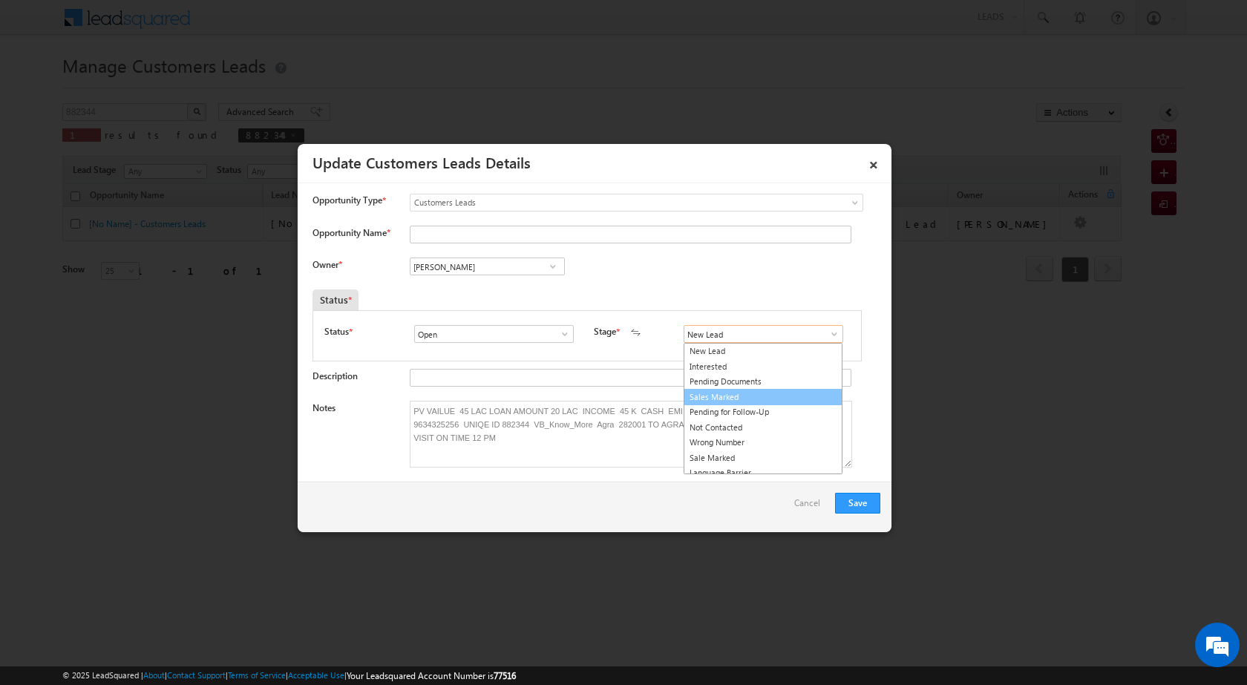
click at [741, 399] on link "Sales Marked" at bounding box center [763, 397] width 159 height 17
type input "Sales Marked"
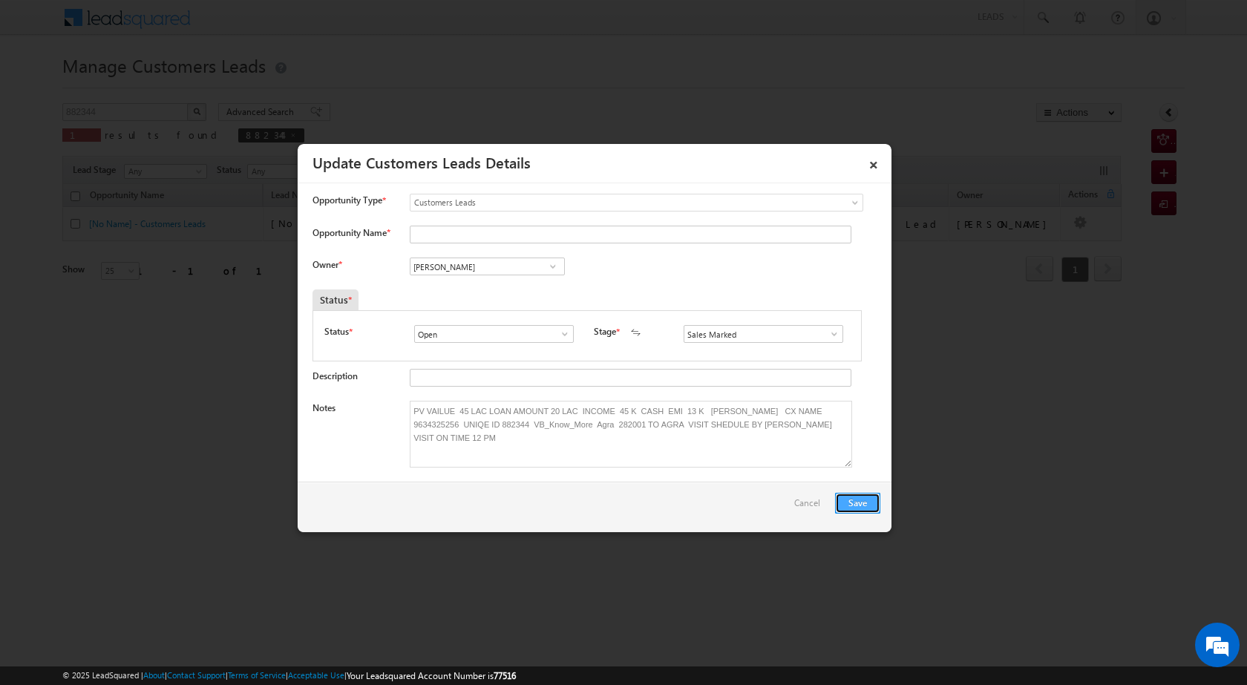
click at [873, 494] on button "Save" at bounding box center [857, 503] width 45 height 21
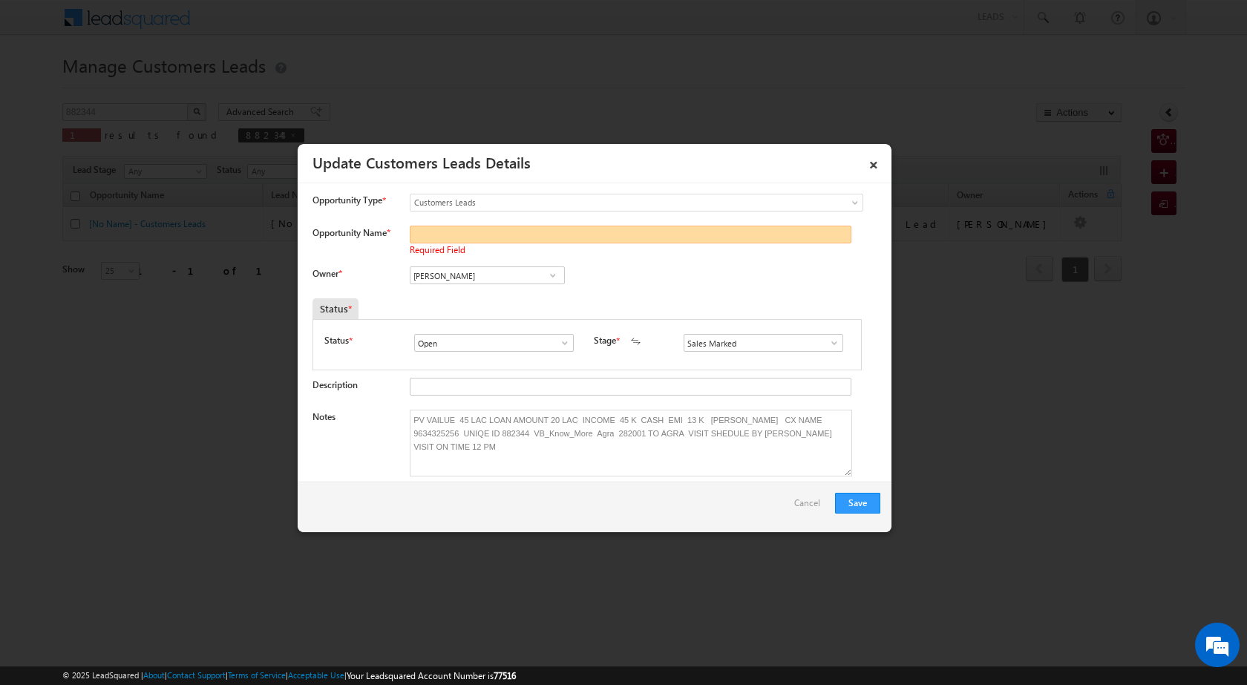
click at [508, 236] on input "Opportunity Name *" at bounding box center [631, 235] width 442 height 18
type input "S"
click at [445, 238] on input "Opportunity Name *" at bounding box center [631, 235] width 442 height 18
paste input "[PERSON_NAME]"
type input "[PERSON_NAME]"
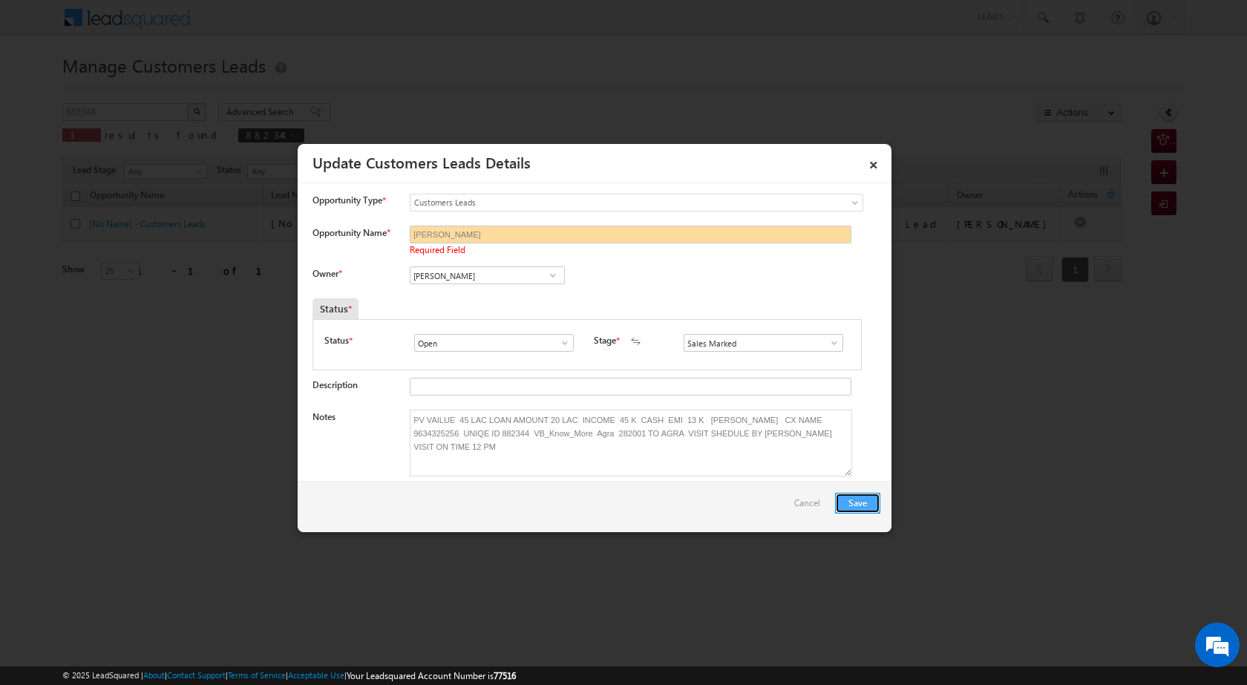
click at [848, 499] on button "Save" at bounding box center [857, 503] width 45 height 21
